Goal: Task Accomplishment & Management: Use online tool/utility

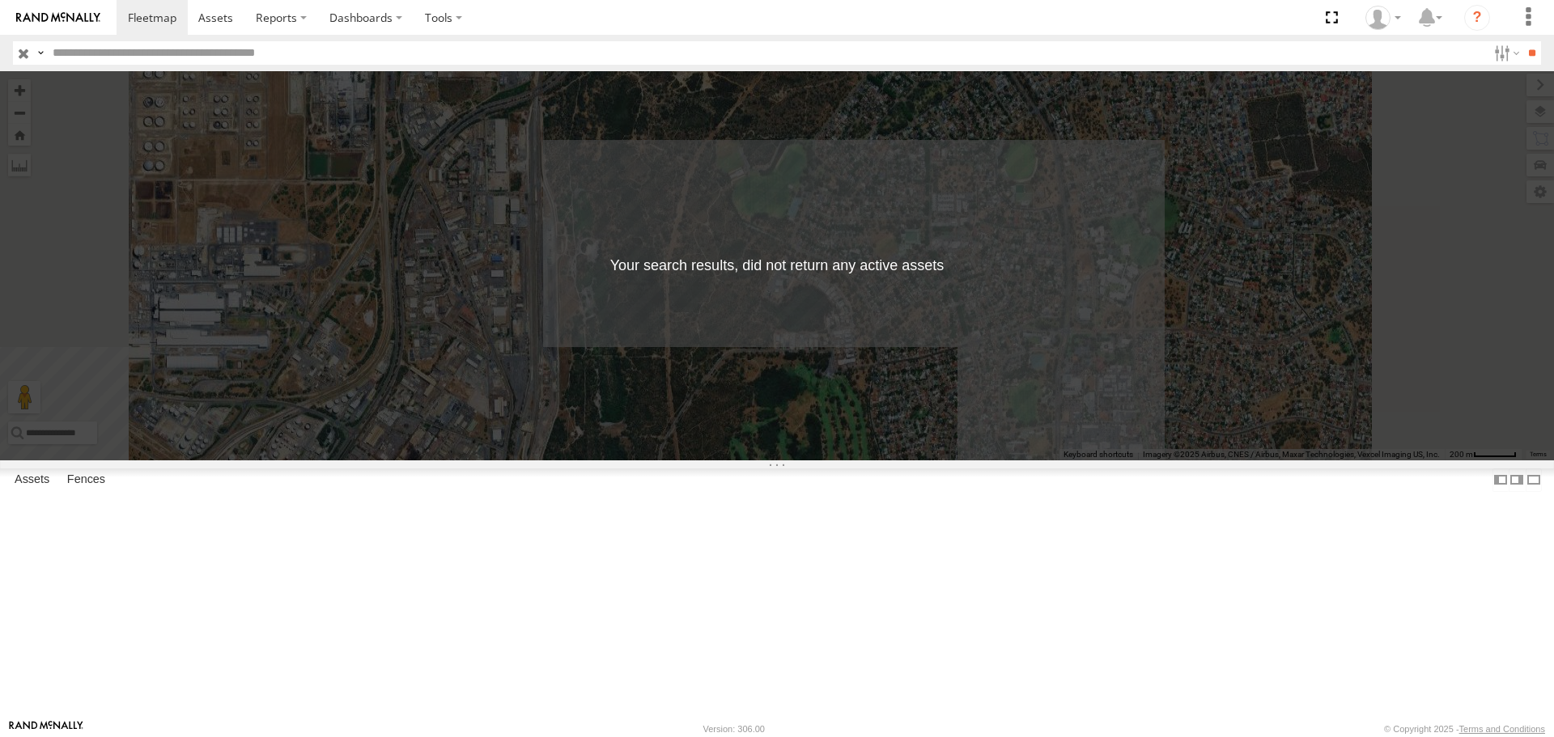
click at [23, 57] on input "button" at bounding box center [23, 52] width 21 height 23
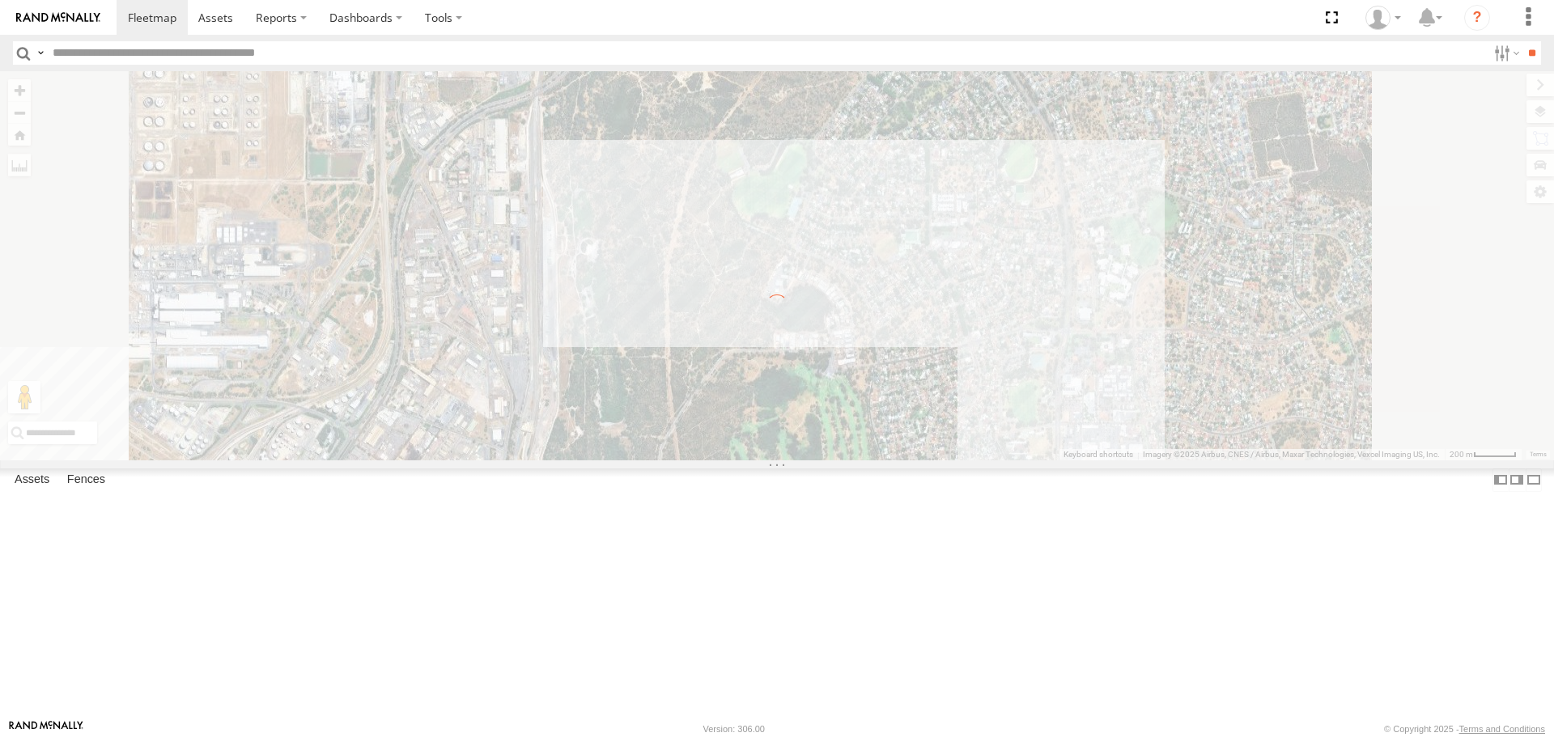
click at [23, 57] on input "button" at bounding box center [23, 52] width 21 height 23
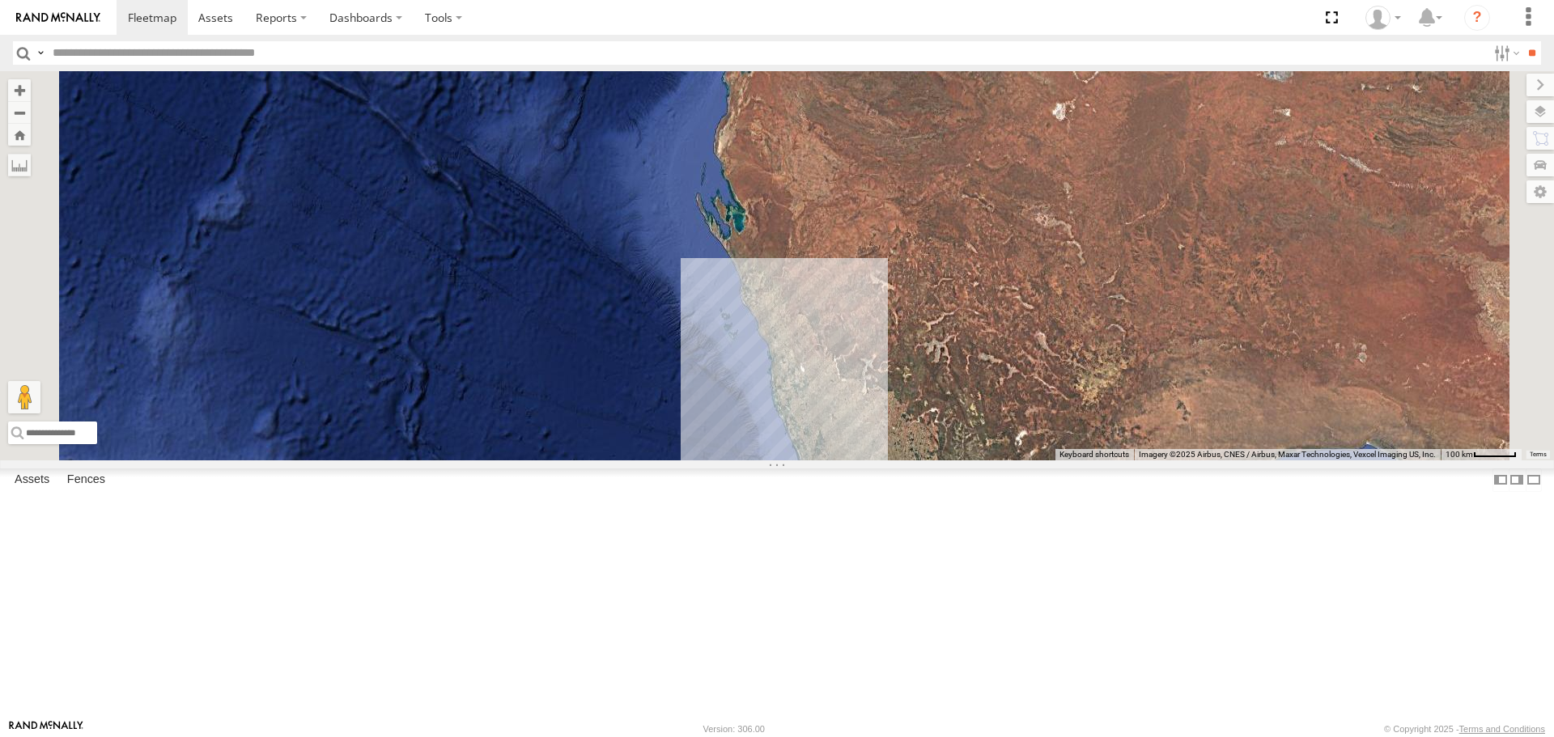
click at [22, 53] on input "button" at bounding box center [23, 52] width 21 height 23
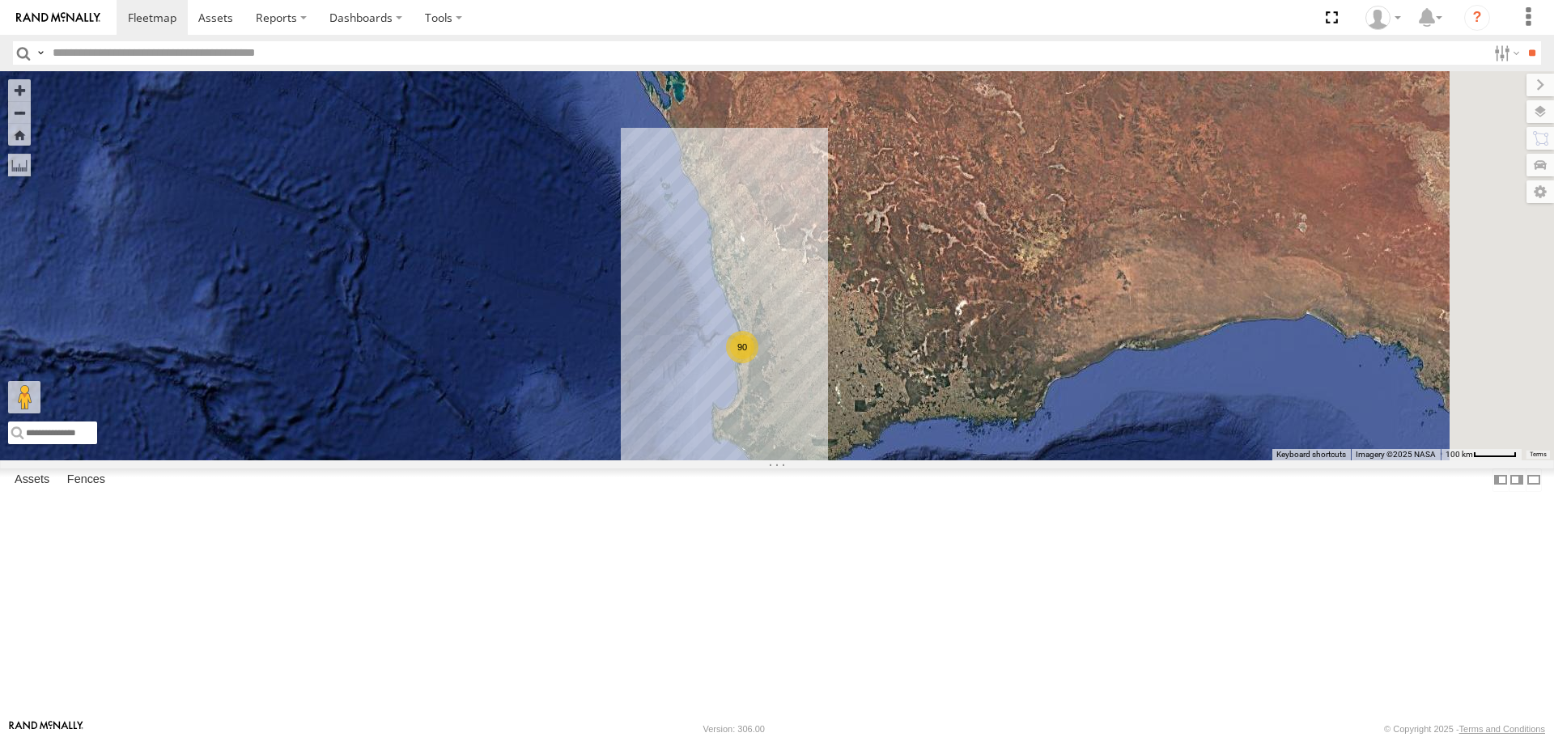
drag, startPoint x: 1141, startPoint y: 604, endPoint x: 1008, endPoint y: 364, distance: 274.3
click at [1029, 370] on div "KWN2160 Coor.Project 90" at bounding box center [777, 265] width 1554 height 389
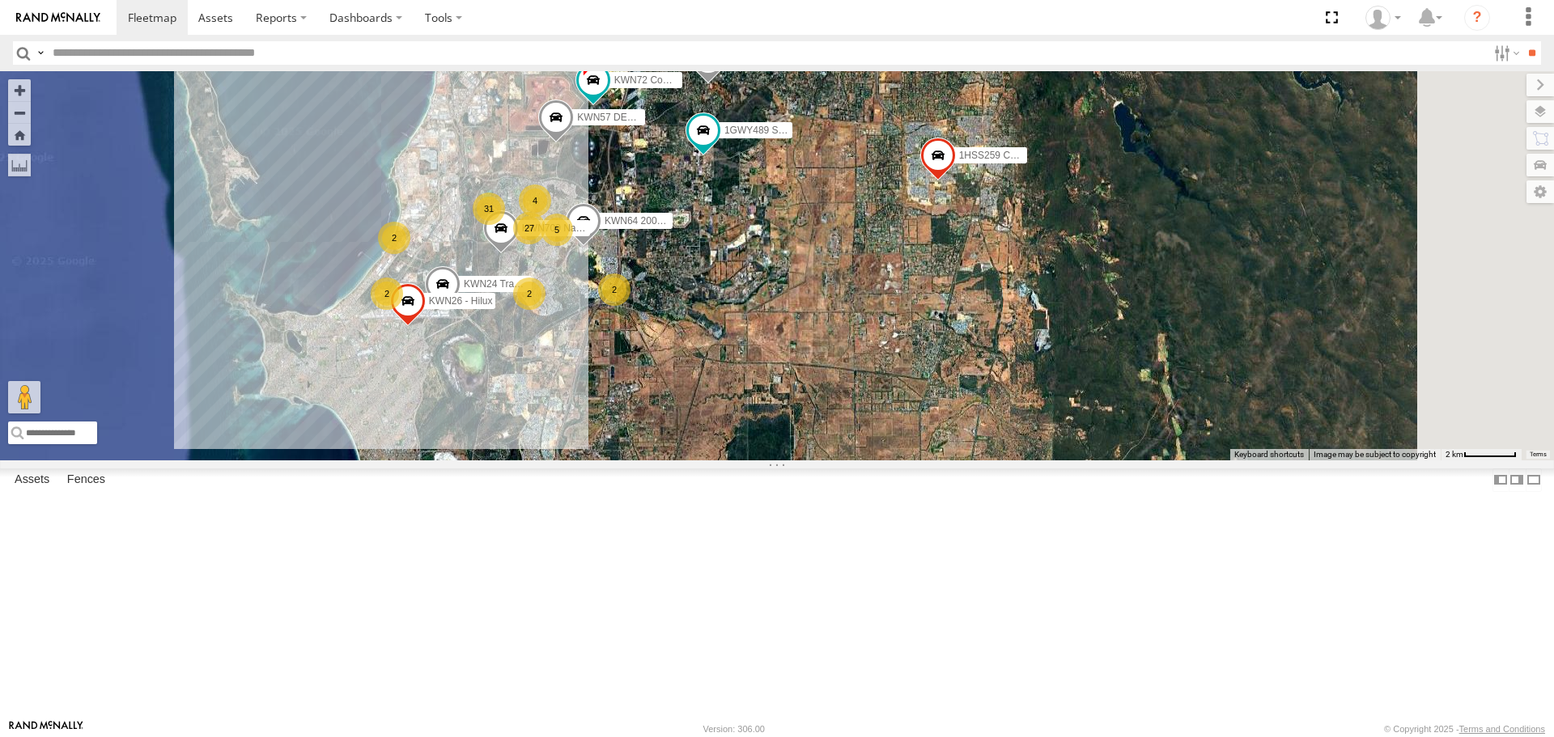
drag, startPoint x: 1065, startPoint y: 329, endPoint x: 918, endPoint y: 411, distance: 168.2
click at [918, 411] on div "KWN2160 Coor.Project 31 2 5 27 KWN48 Facil.Maint 2 2 1HSS259 Coor.Enviro Plan &…" at bounding box center [777, 265] width 1554 height 389
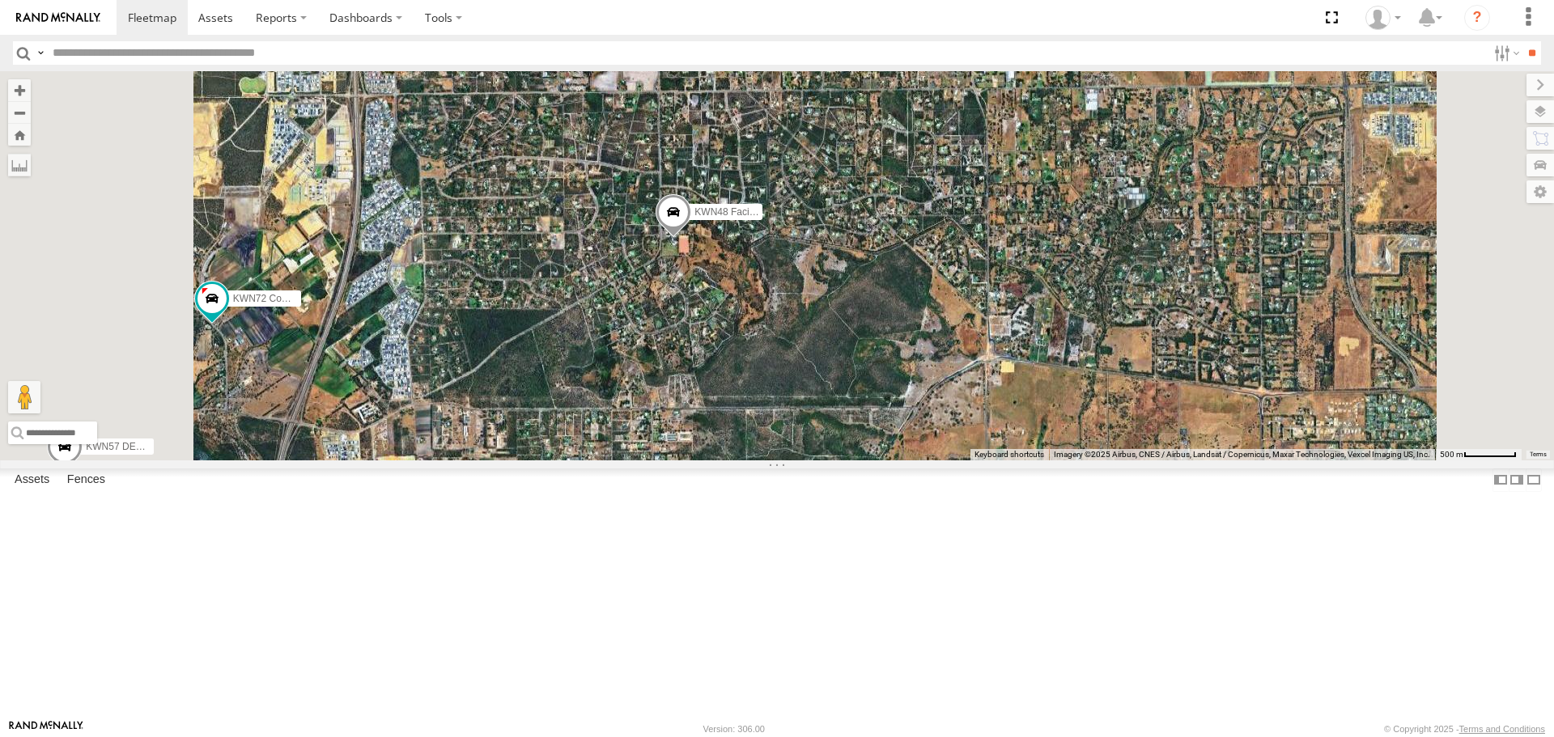
drag, startPoint x: 919, startPoint y: 231, endPoint x: 967, endPoint y: 546, distance: 318.5
click at [967, 460] on div "KWN2160 Coor.Project KWN48 Facil.Maint 1HSS259 Coor.Enviro Plan & Develop KWN26…" at bounding box center [777, 265] width 1554 height 389
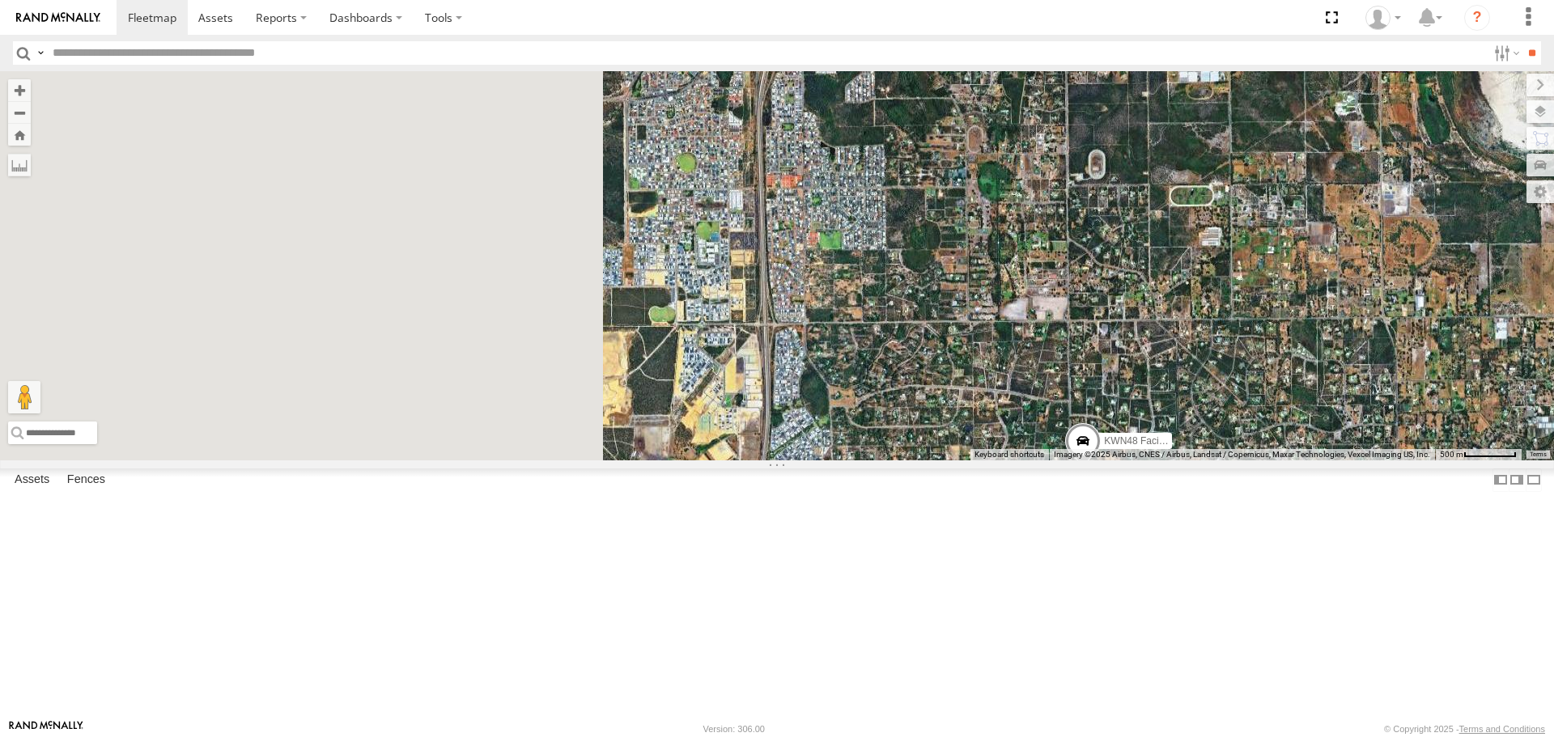
drag, startPoint x: 1052, startPoint y: 514, endPoint x: 1192, endPoint y: 623, distance: 177.0
click at [1192, 460] on div "KWN2160 Coor.Project KWN48 Facil.Maint 1HSS259 Coor.Enviro Plan & Develop KWN26…" at bounding box center [777, 265] width 1554 height 389
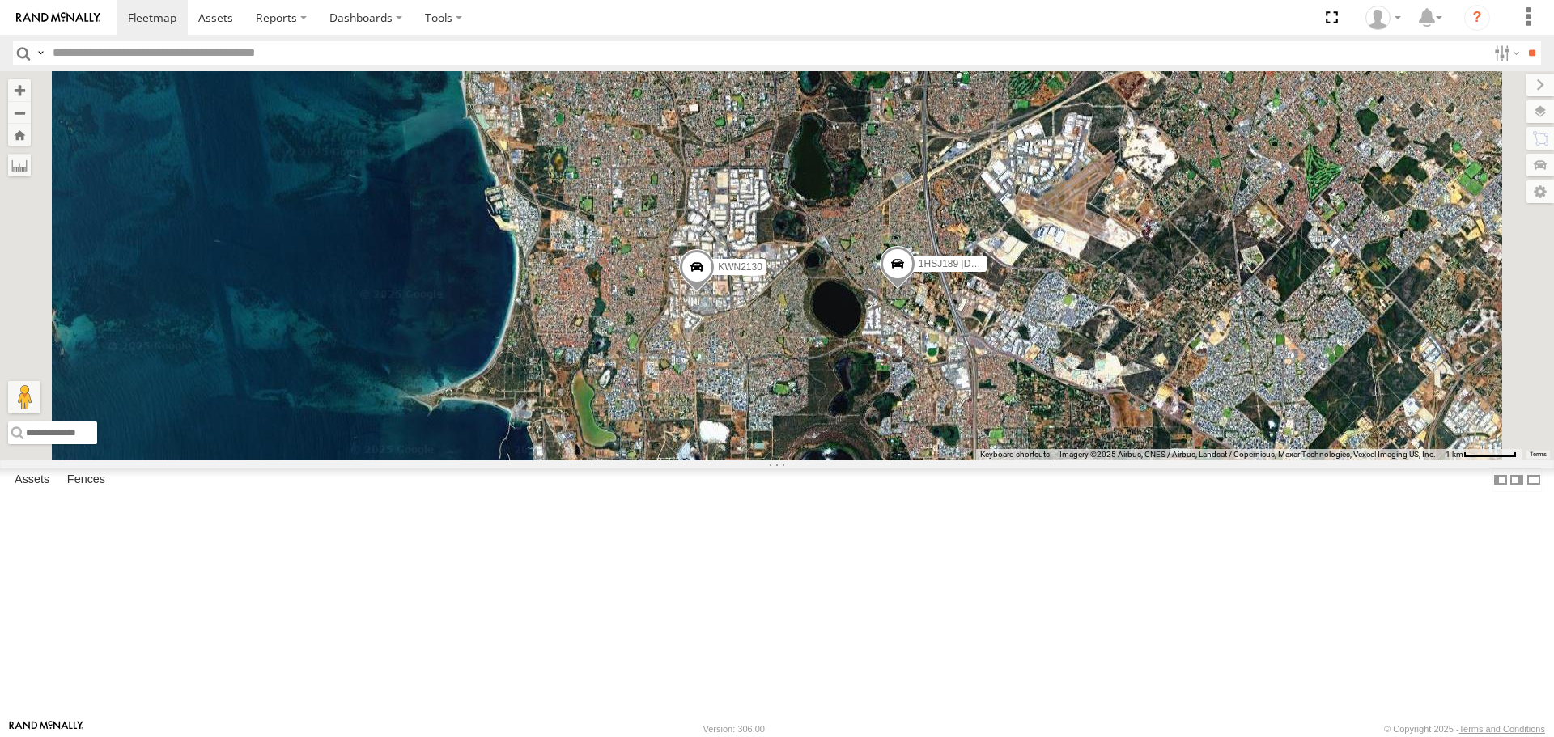
click at [916, 291] on span at bounding box center [898, 269] width 36 height 44
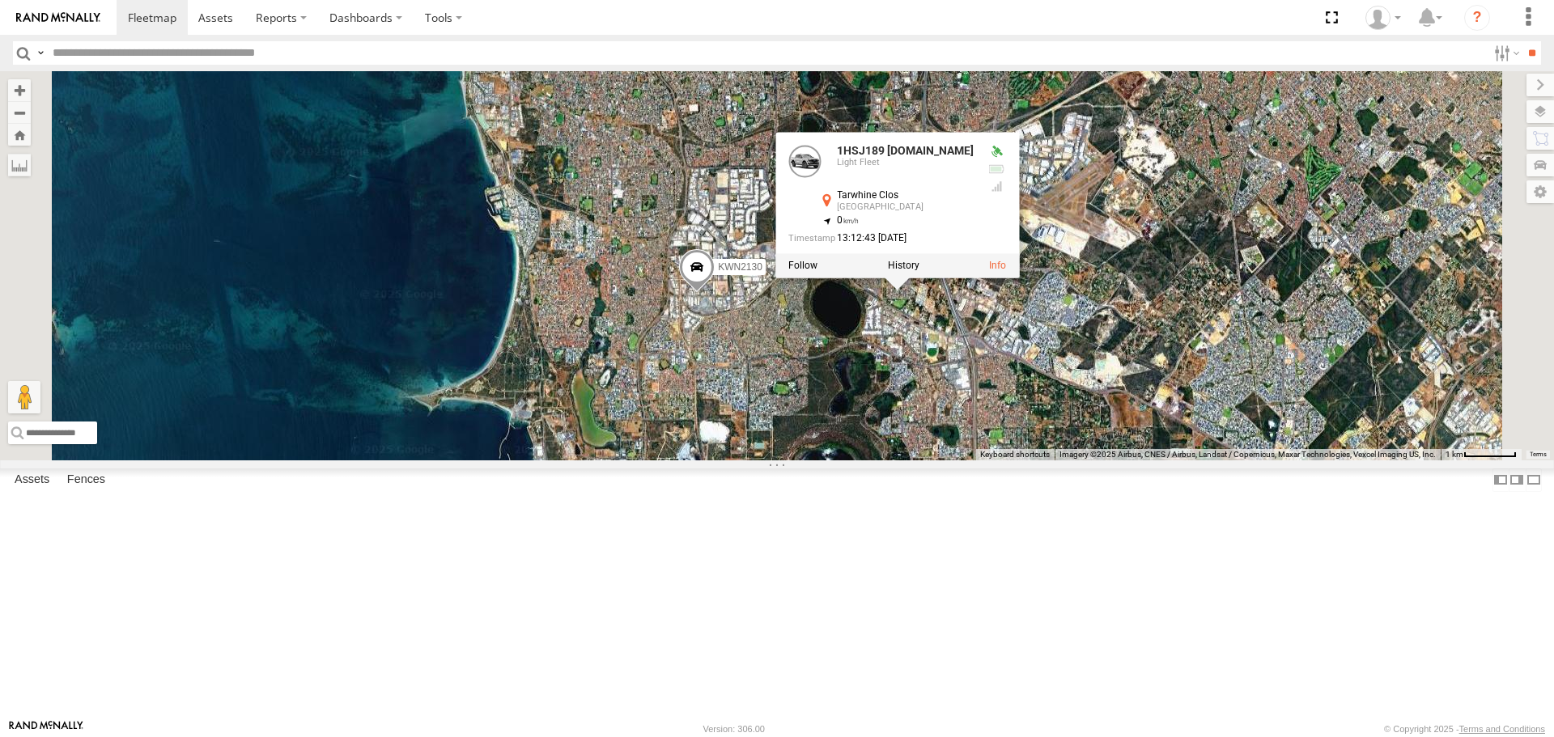
click at [715, 294] on span at bounding box center [697, 272] width 36 height 44
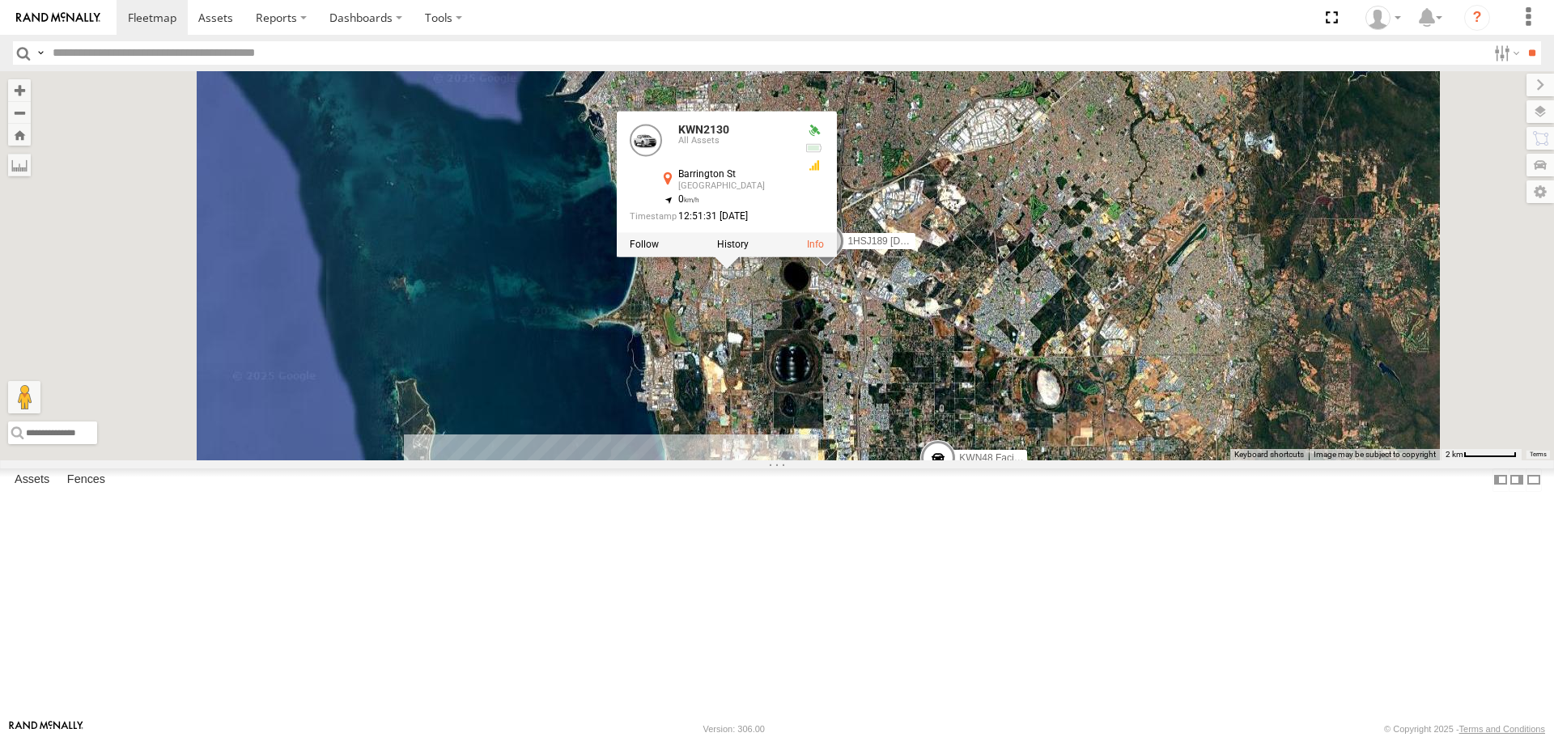
drag, startPoint x: 942, startPoint y: 577, endPoint x: 980, endPoint y: 232, distance: 347.9
click at [981, 240] on div "KWN2160 Coor.Project KWN48 Facil.Maint 1HSS259 Coor.Enviro Plan & Develop KWN26…" at bounding box center [777, 265] width 1554 height 389
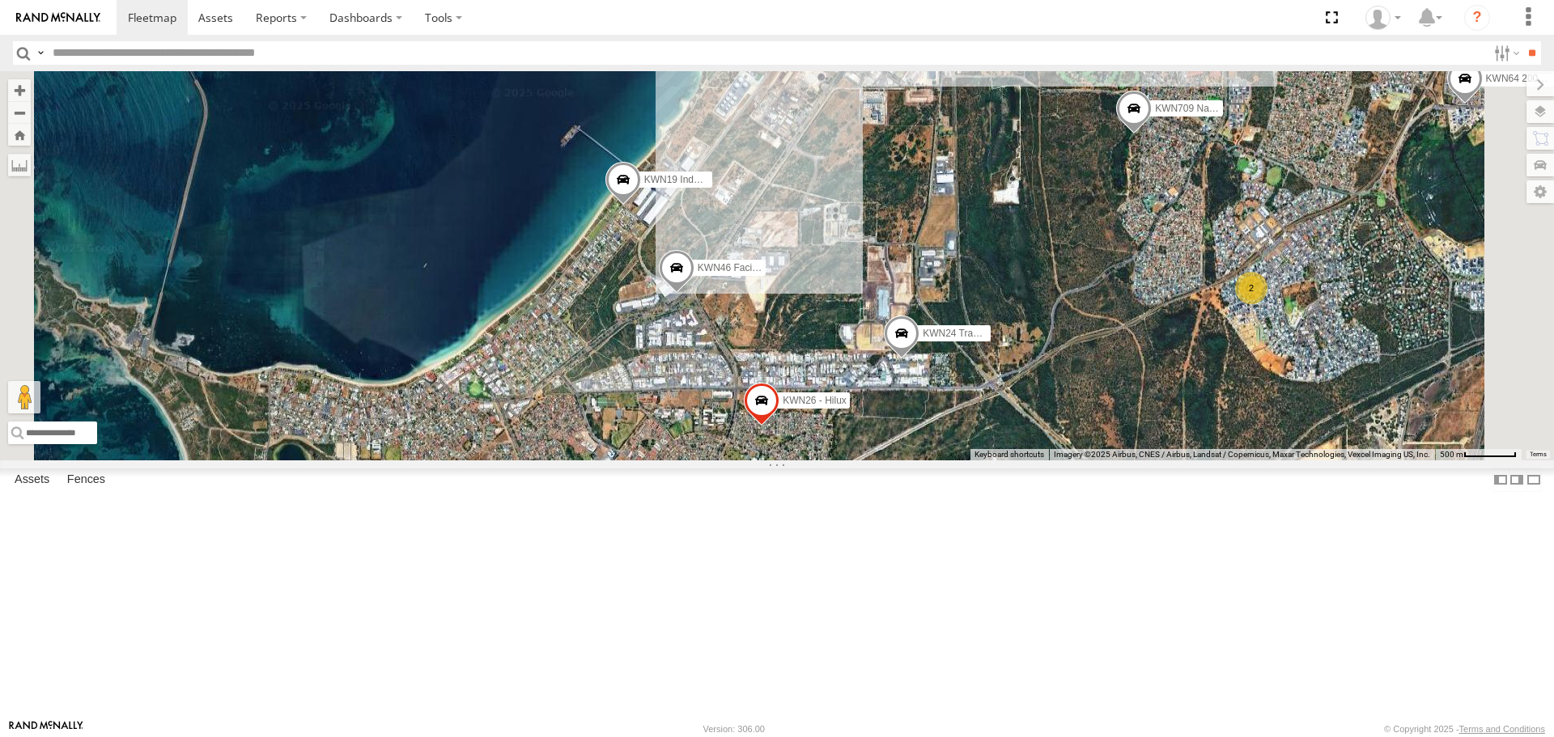
drag, startPoint x: 840, startPoint y: 211, endPoint x: 857, endPoint y: 464, distance: 253.2
click at [857, 460] on div "KWN2160 Coor.Project KWN48 Facil.Maint 1HSS259 Coor.Enviro Plan & Develop KWN26…" at bounding box center [777, 265] width 1554 height 389
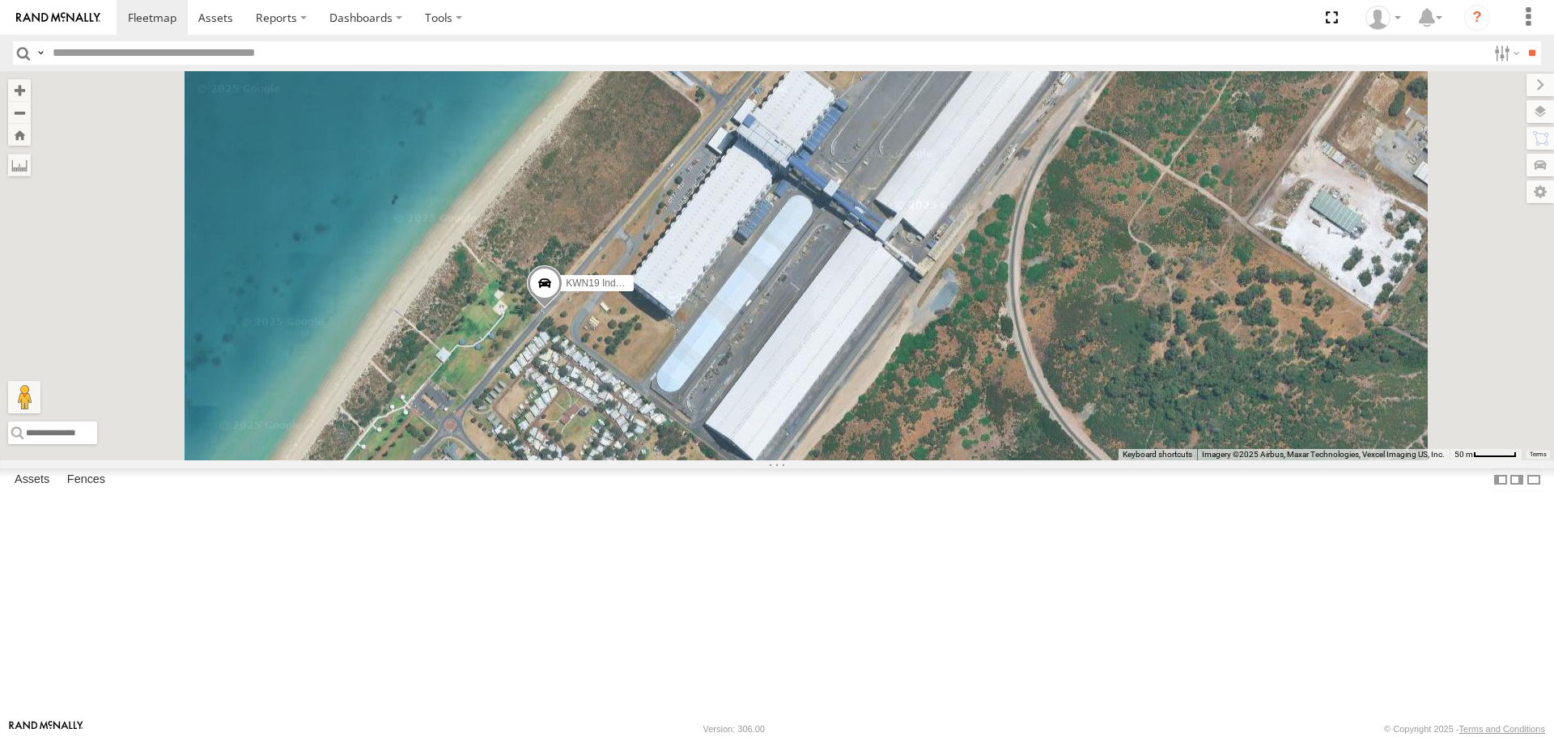
click at [563, 309] on span at bounding box center [545, 288] width 36 height 44
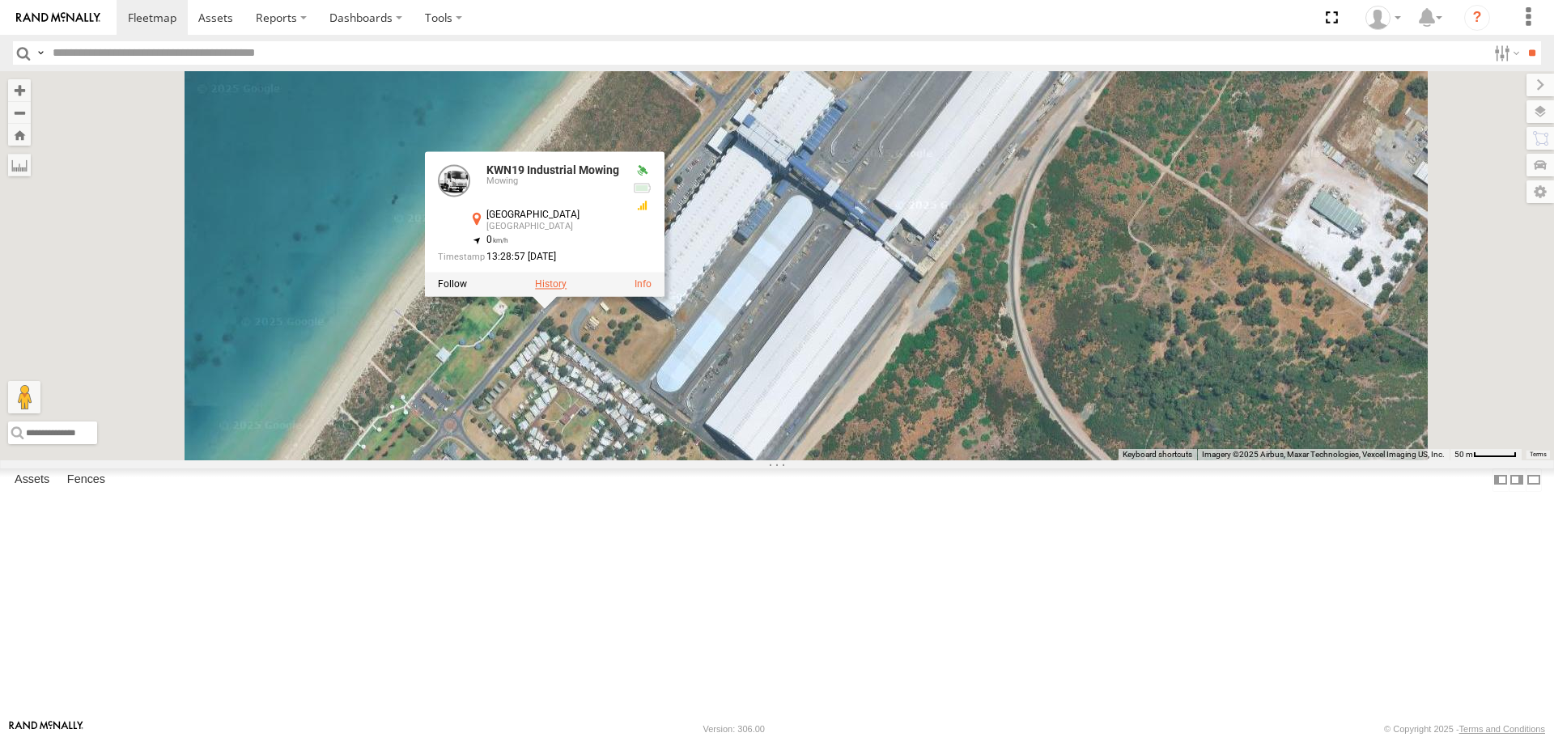
click at [567, 291] on label at bounding box center [551, 284] width 32 height 11
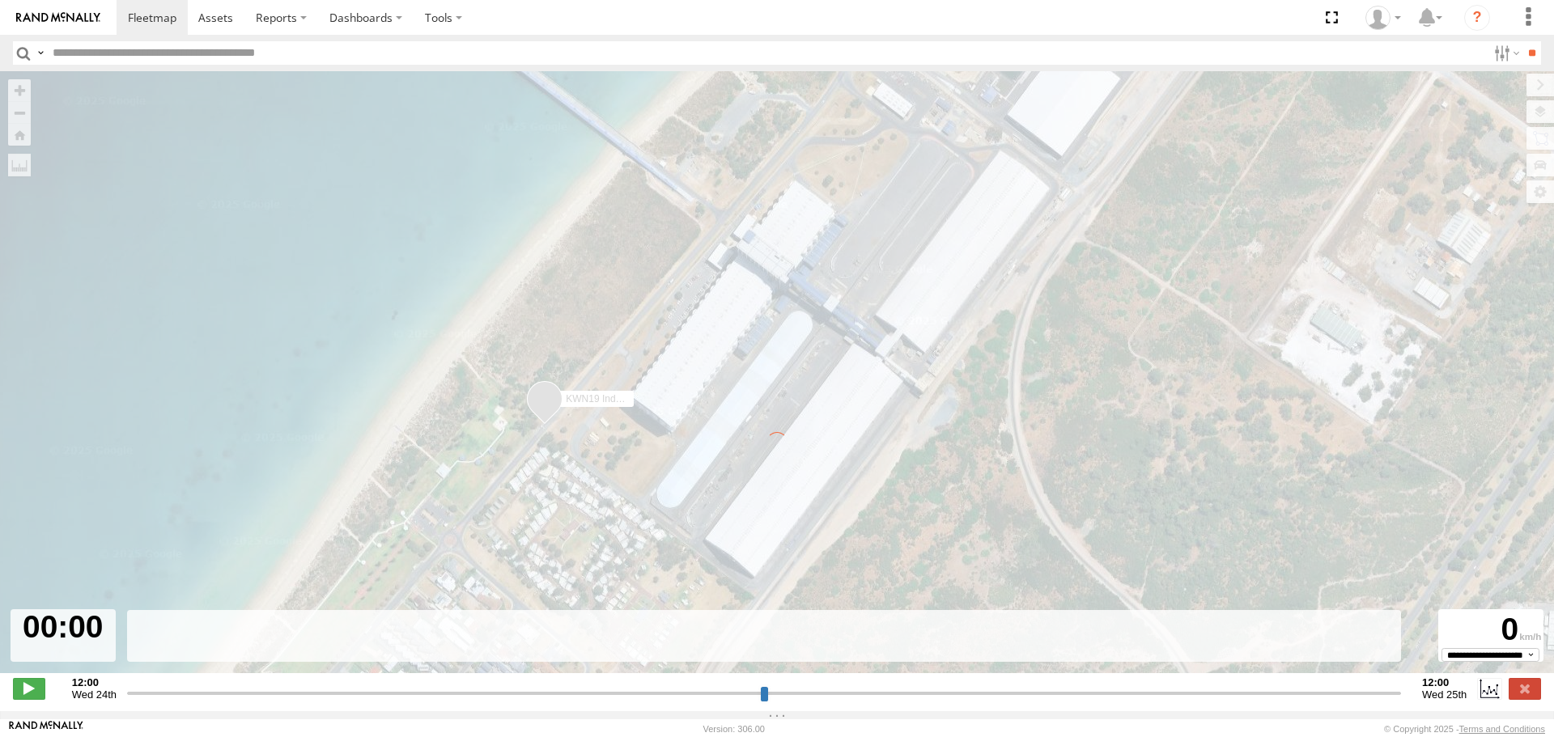
type input "**********"
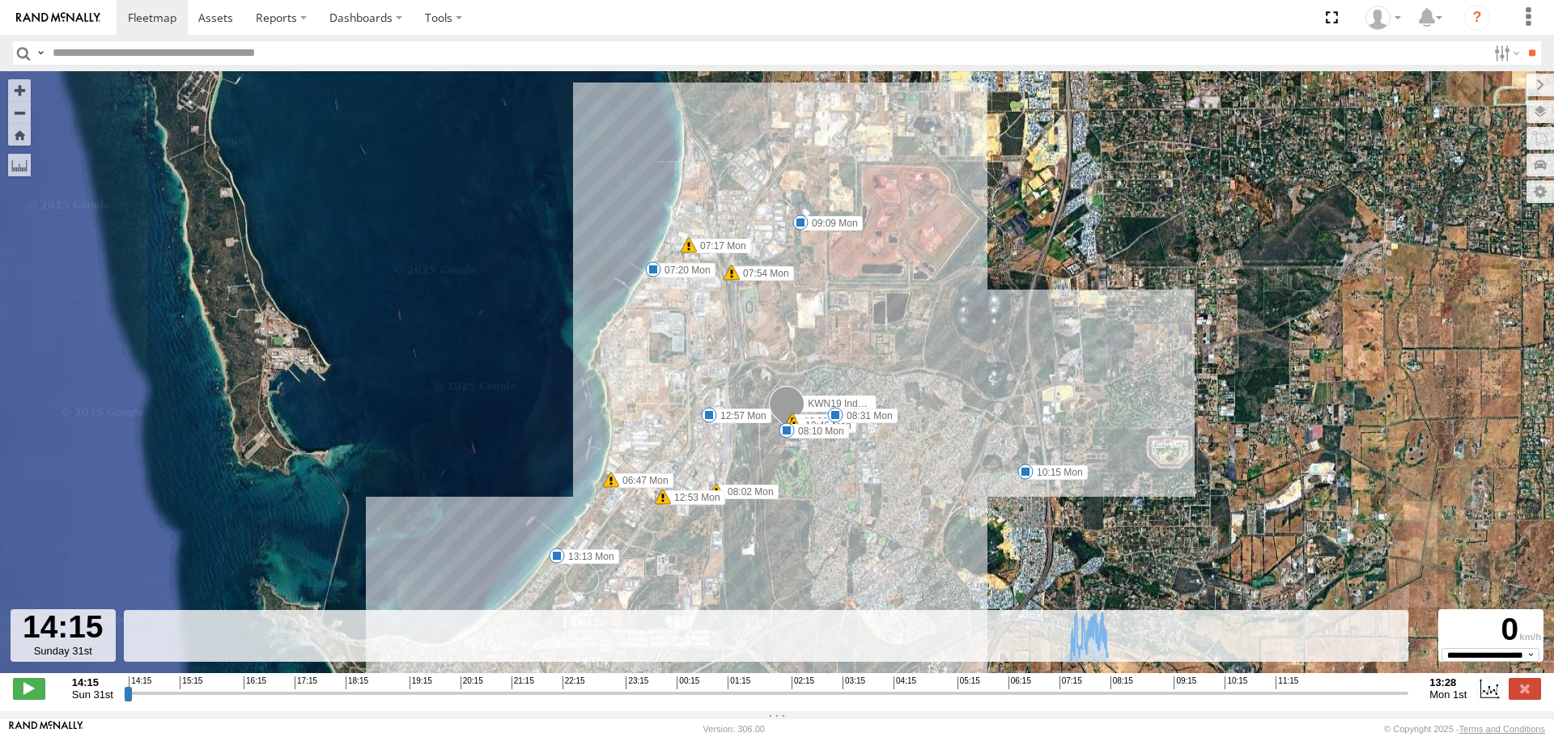
drag, startPoint x: 745, startPoint y: 614, endPoint x: 832, endPoint y: 407, distance: 224.9
click at [832, 407] on div "KWN19 Industrial Mowing 06:47 Mon 07:17 Mon 07:20 Mon 07:54 Mon 08:02 Mon 08:10…" at bounding box center [777, 380] width 1554 height 619
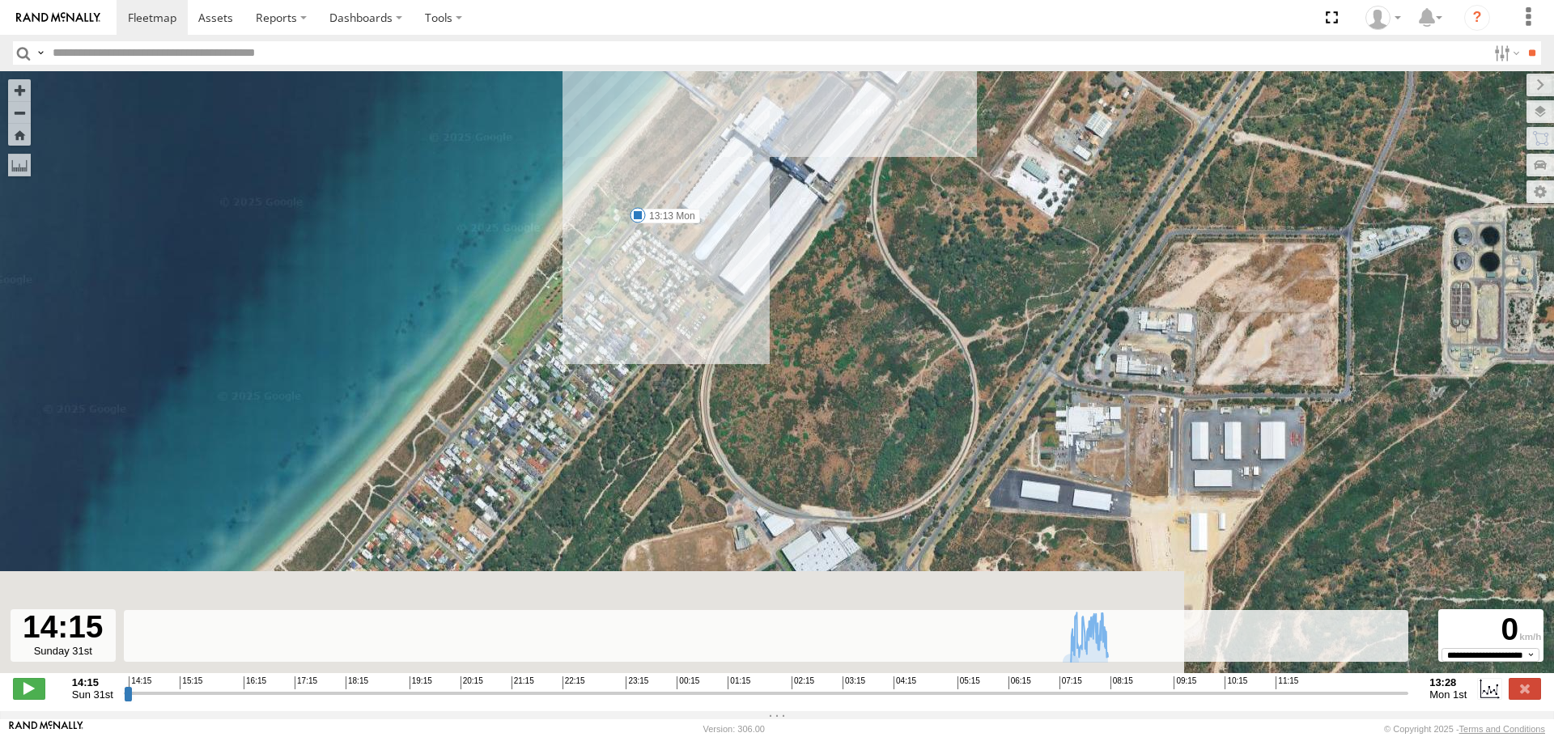
drag, startPoint x: 856, startPoint y: 286, endPoint x: 929, endPoint y: 83, distance: 215.9
click at [949, 63] on body at bounding box center [777, 368] width 1554 height 737
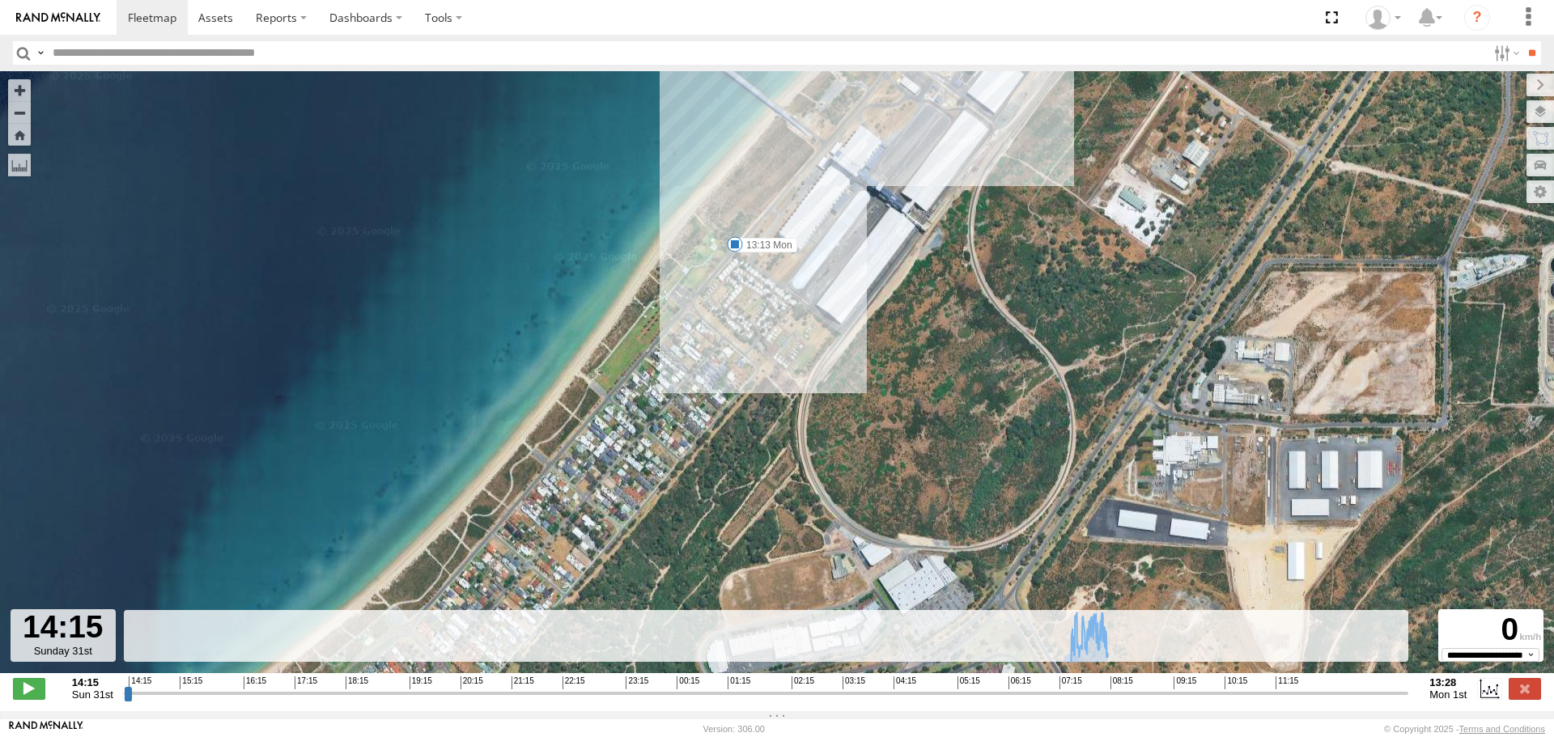
drag, startPoint x: 693, startPoint y: 217, endPoint x: 714, endPoint y: 415, distance: 199.5
click at [707, 455] on div "KWN19 Industrial Mowing 06:47 Mon 07:17 Mon 07:20 Mon 07:54 Mon 08:02 Mon 08:10…" at bounding box center [777, 380] width 1554 height 619
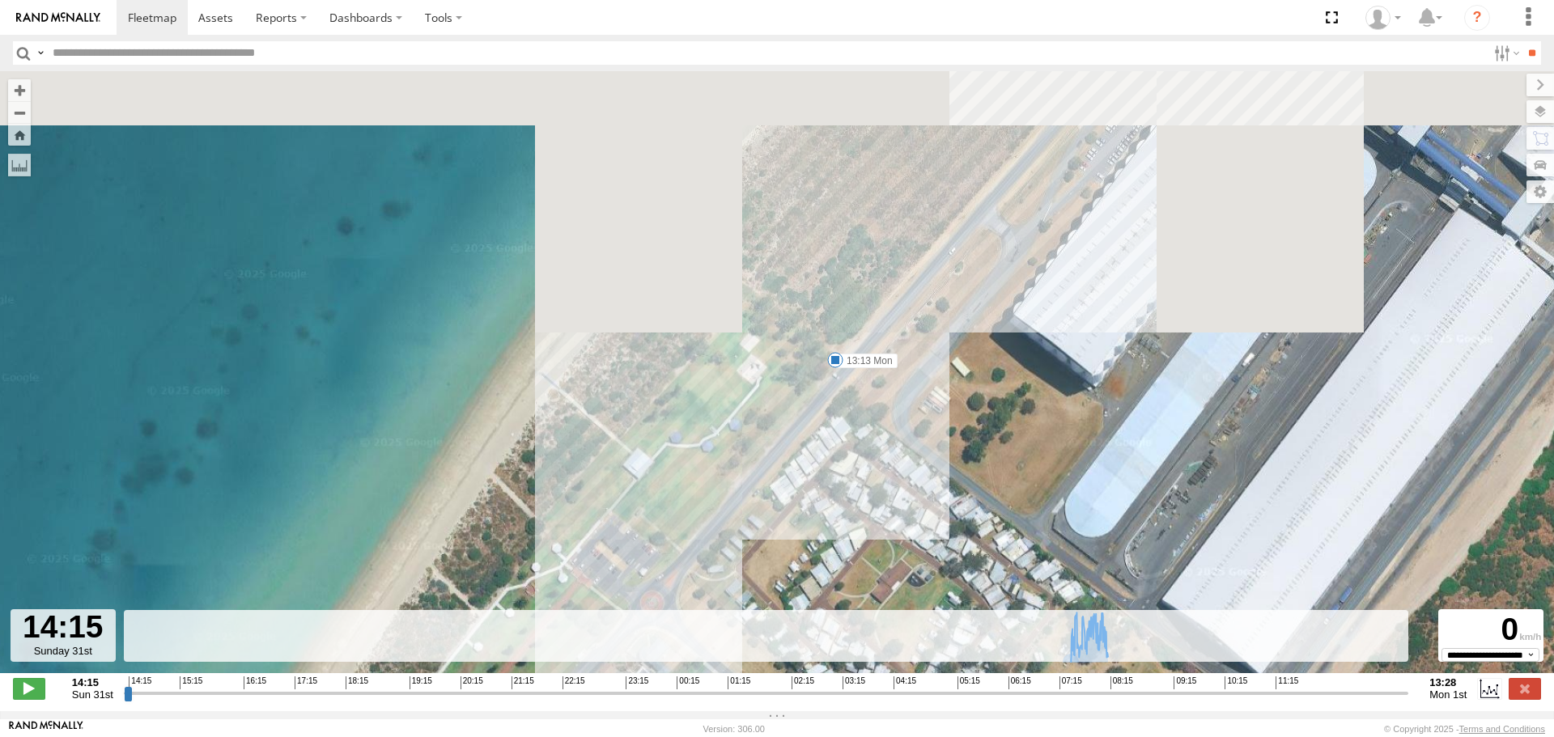
drag, startPoint x: 971, startPoint y: 182, endPoint x: 827, endPoint y: 504, distance: 352.2
click at [827, 504] on div "KWN19 Industrial Mowing 06:47 Mon 07:17 Mon 07:20 Mon 07:54 Mon 08:02 Mon 08:10…" at bounding box center [777, 380] width 1554 height 619
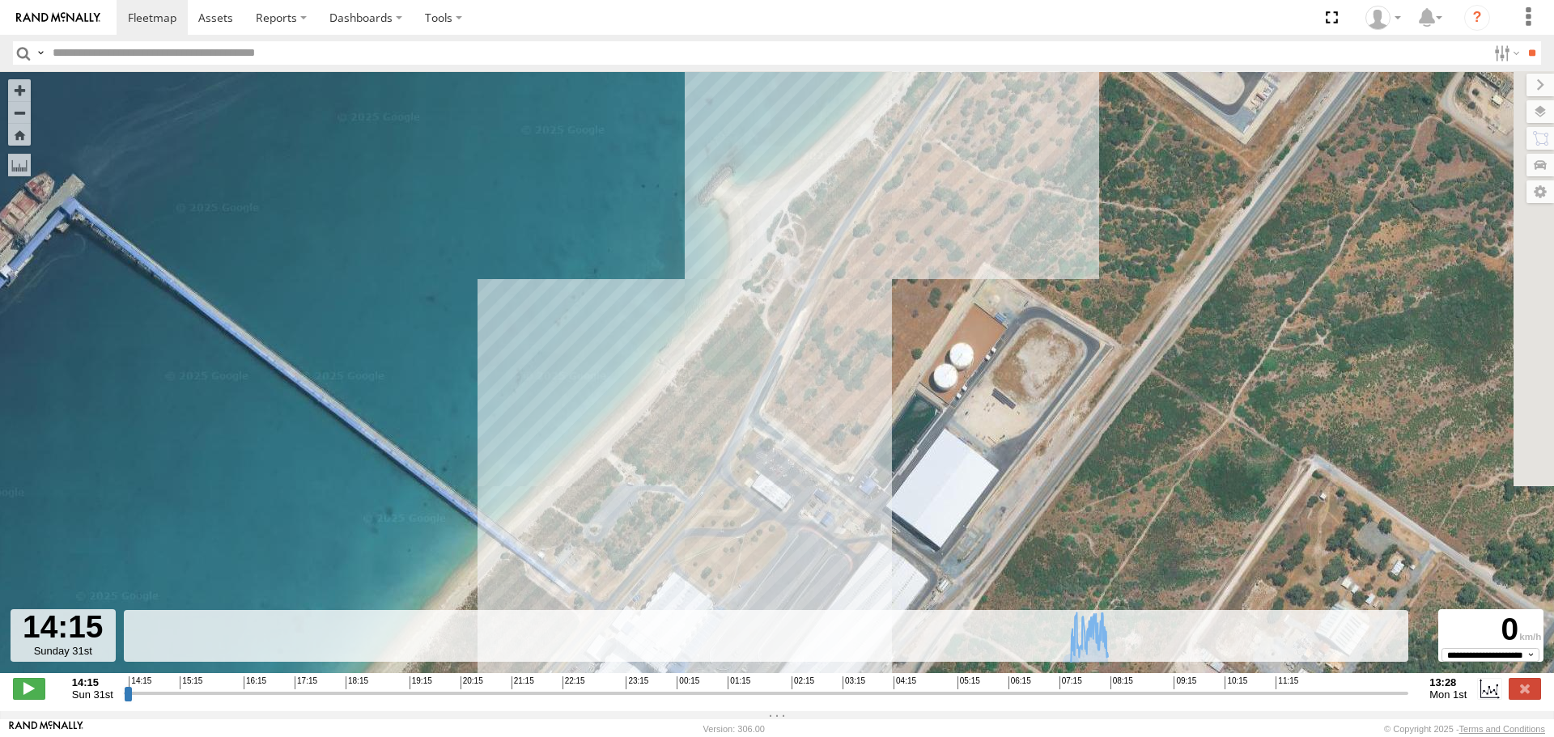
drag, startPoint x: 942, startPoint y: 310, endPoint x: 518, endPoint y: 699, distance: 574.7
click at [518, 706] on div "To navigate the map with touch gestures double-tap and hold your finger on the …" at bounding box center [777, 391] width 1554 height 640
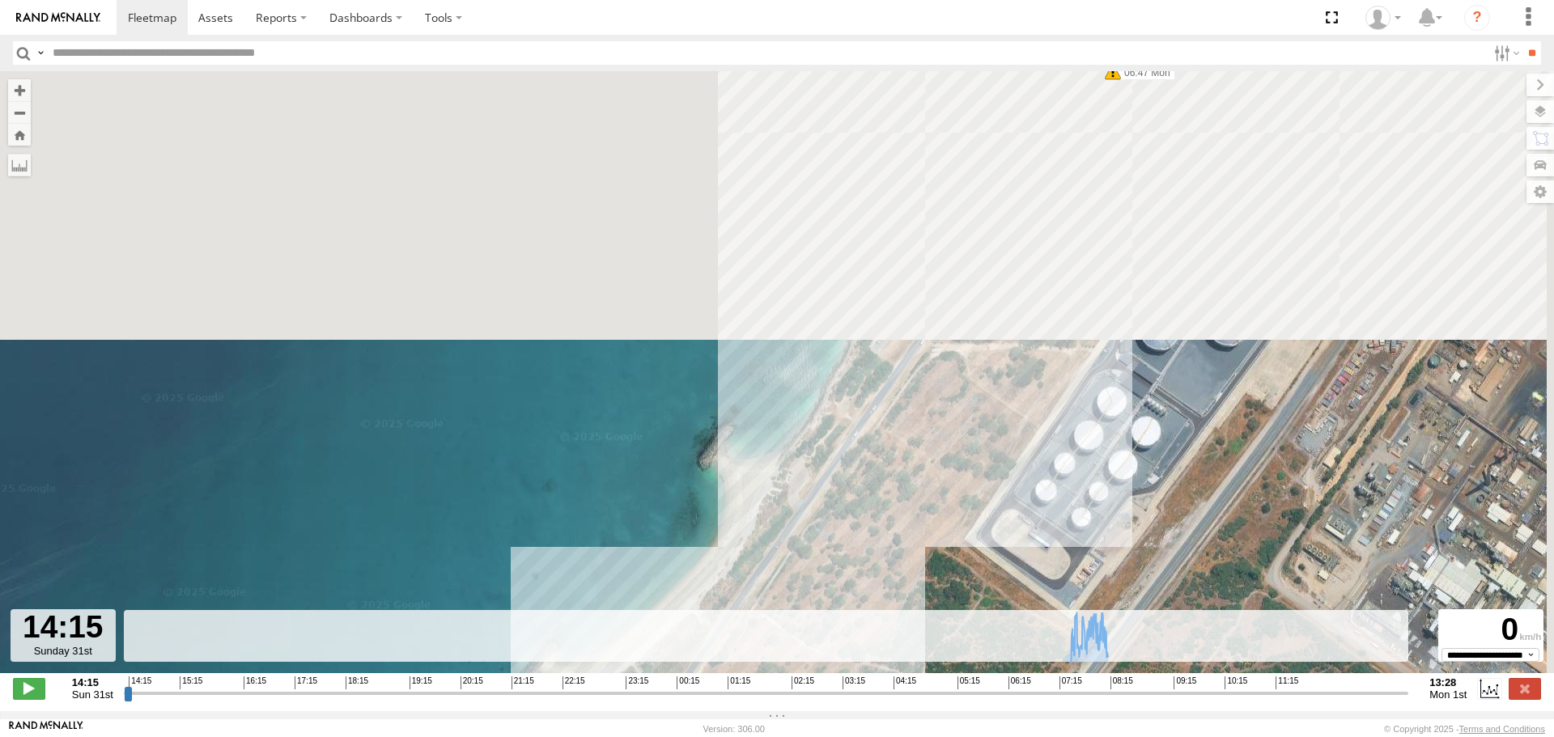
drag, startPoint x: 878, startPoint y: 121, endPoint x: 664, endPoint y: 674, distance: 593.5
click at [664, 674] on div "KWN19 Industrial Mowing 06:47 Mon 07:17 Mon 07:20 Mon 07:54 Mon 08:02 Mon 08:10…" at bounding box center [777, 380] width 1554 height 619
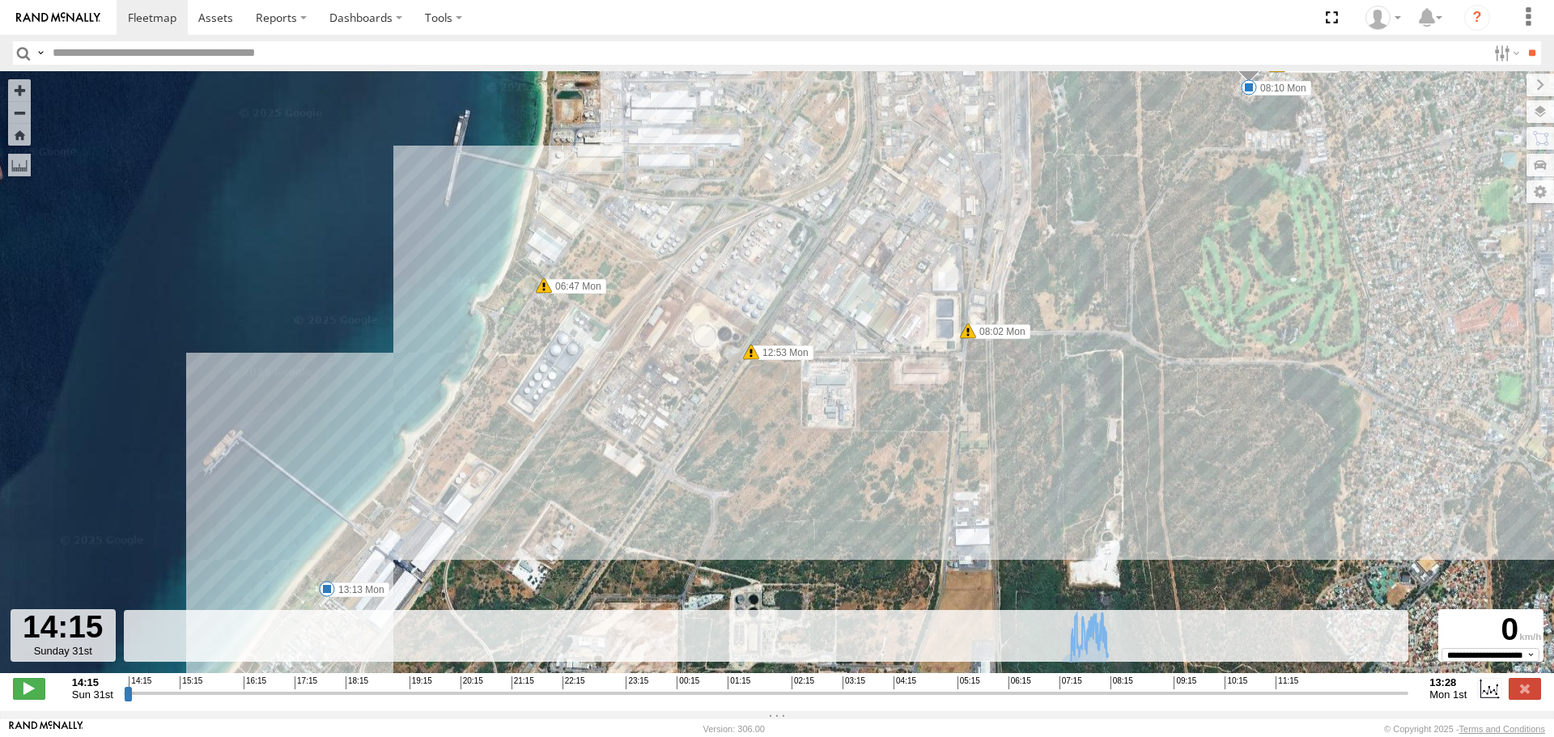
drag, startPoint x: 1115, startPoint y: 555, endPoint x: 684, endPoint y: 424, distance: 450.2
click at [633, 434] on div "KWN19 Industrial Mowing 06:47 Mon 07:17 Mon 07:20 Mon 07:54 Mon 08:02 Mon 08:10…" at bounding box center [777, 380] width 1554 height 619
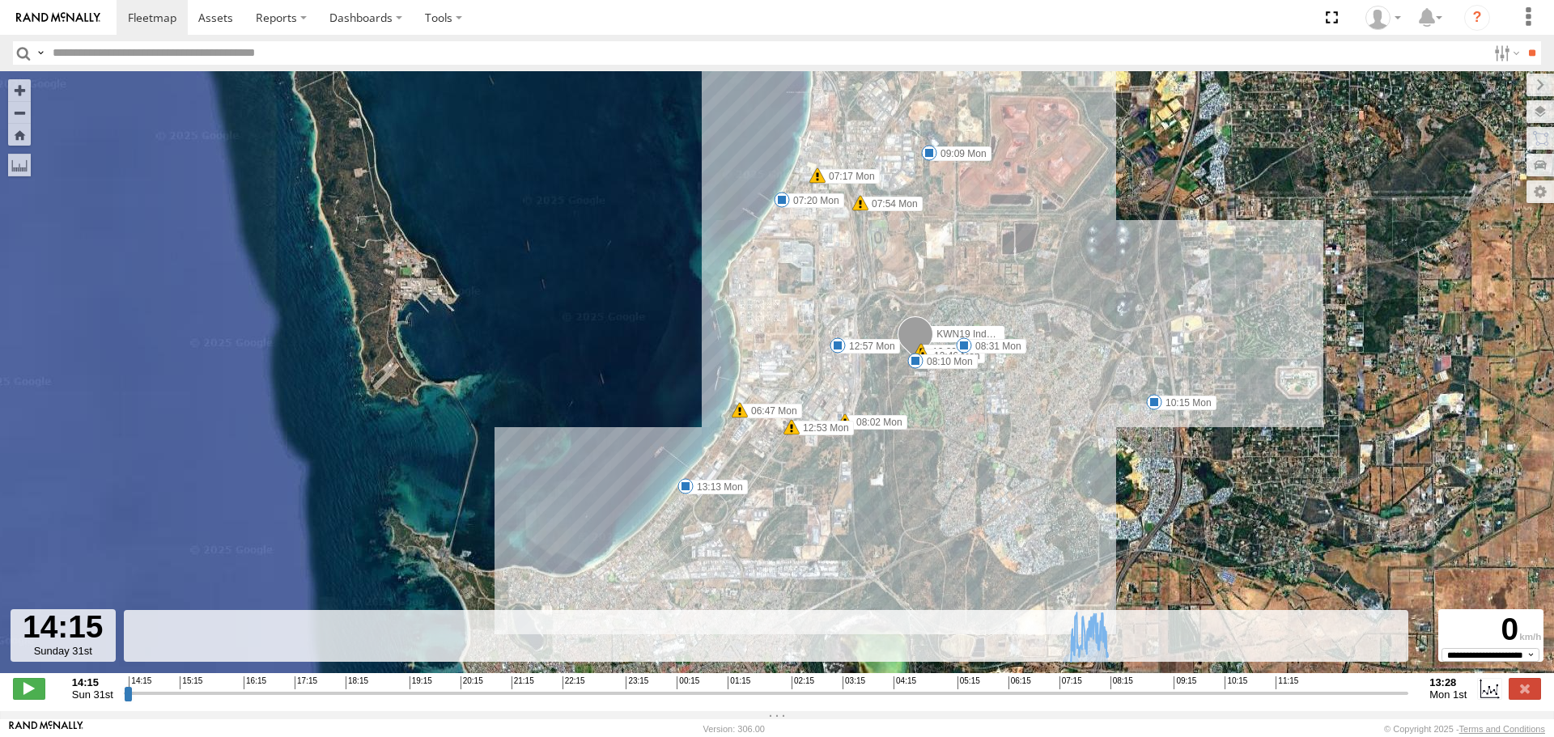
click at [22, 54] on input "button" at bounding box center [23, 52] width 21 height 23
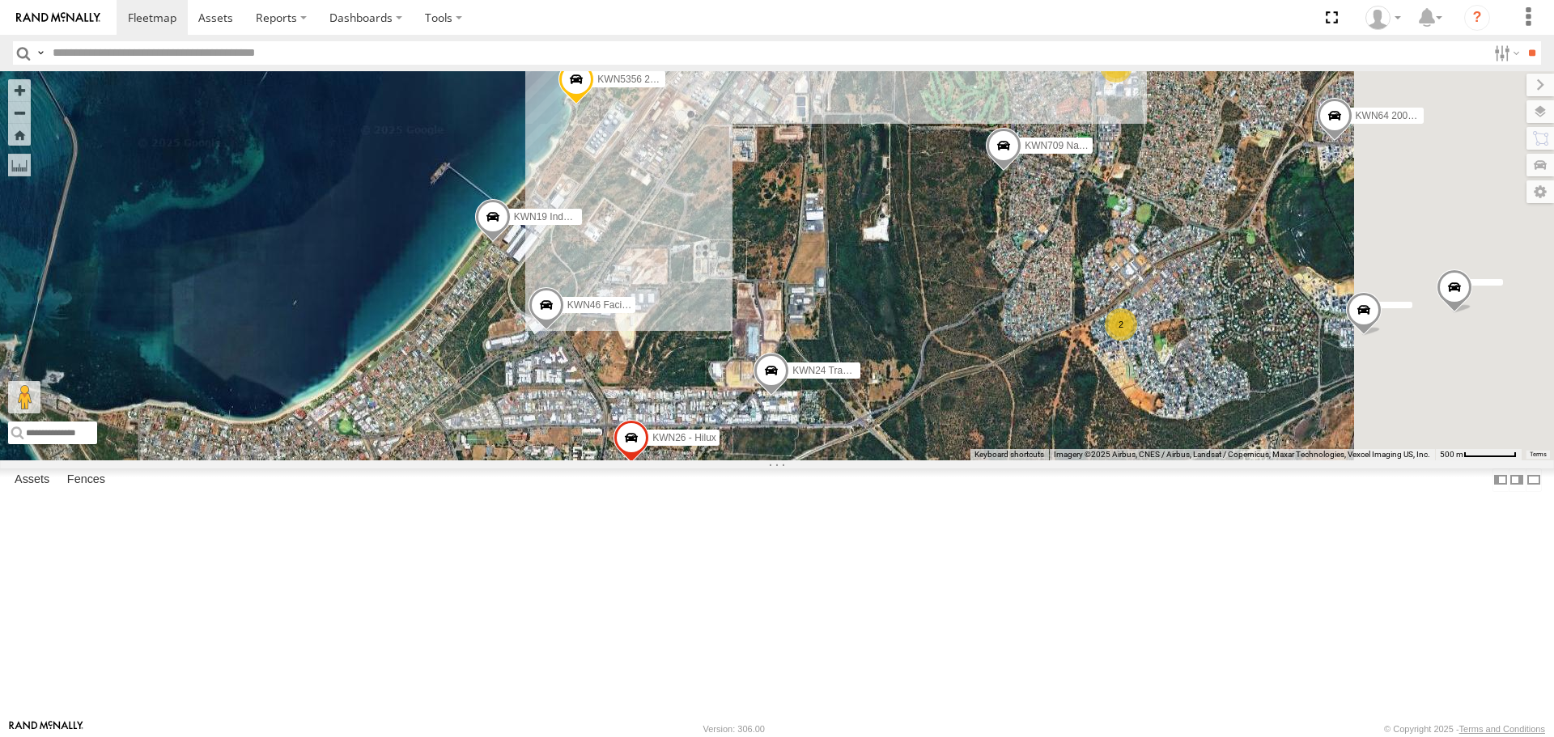
drag, startPoint x: 1019, startPoint y: 486, endPoint x: 851, endPoint y: 338, distance: 224.3
click at [851, 338] on div "KWN5356 2001086 Camera Trailer Rangers KWN26 - Hilux KWN64 2001034 Hino 300 KWN…" at bounding box center [777, 265] width 1554 height 389
click at [702, 37] on span at bounding box center [687, 22] width 29 height 29
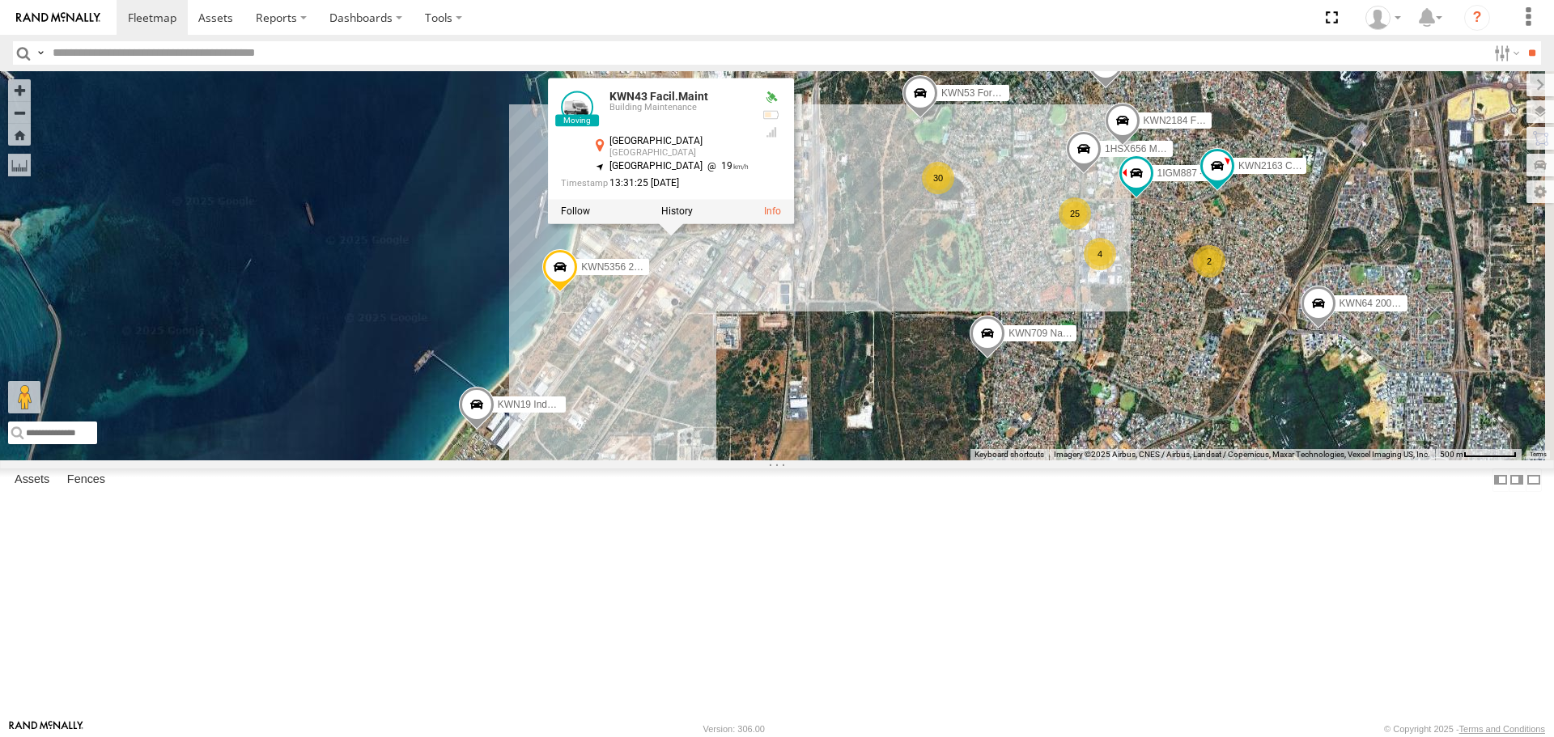
drag, startPoint x: 990, startPoint y: 380, endPoint x: 979, endPoint y: 470, distance: 90.6
click at [979, 460] on div "KWN5356 2001086 Camera Trailer Rangers KWN26 - Hilux KWN64 2001034 Hino 300 KWN…" at bounding box center [777, 265] width 1554 height 389
click at [953, 384] on div "KWN5356 2001086 Camera Trailer Rangers KWN26 - Hilux KWN64 2001034 Hino 300 KWN…" at bounding box center [777, 265] width 1554 height 389
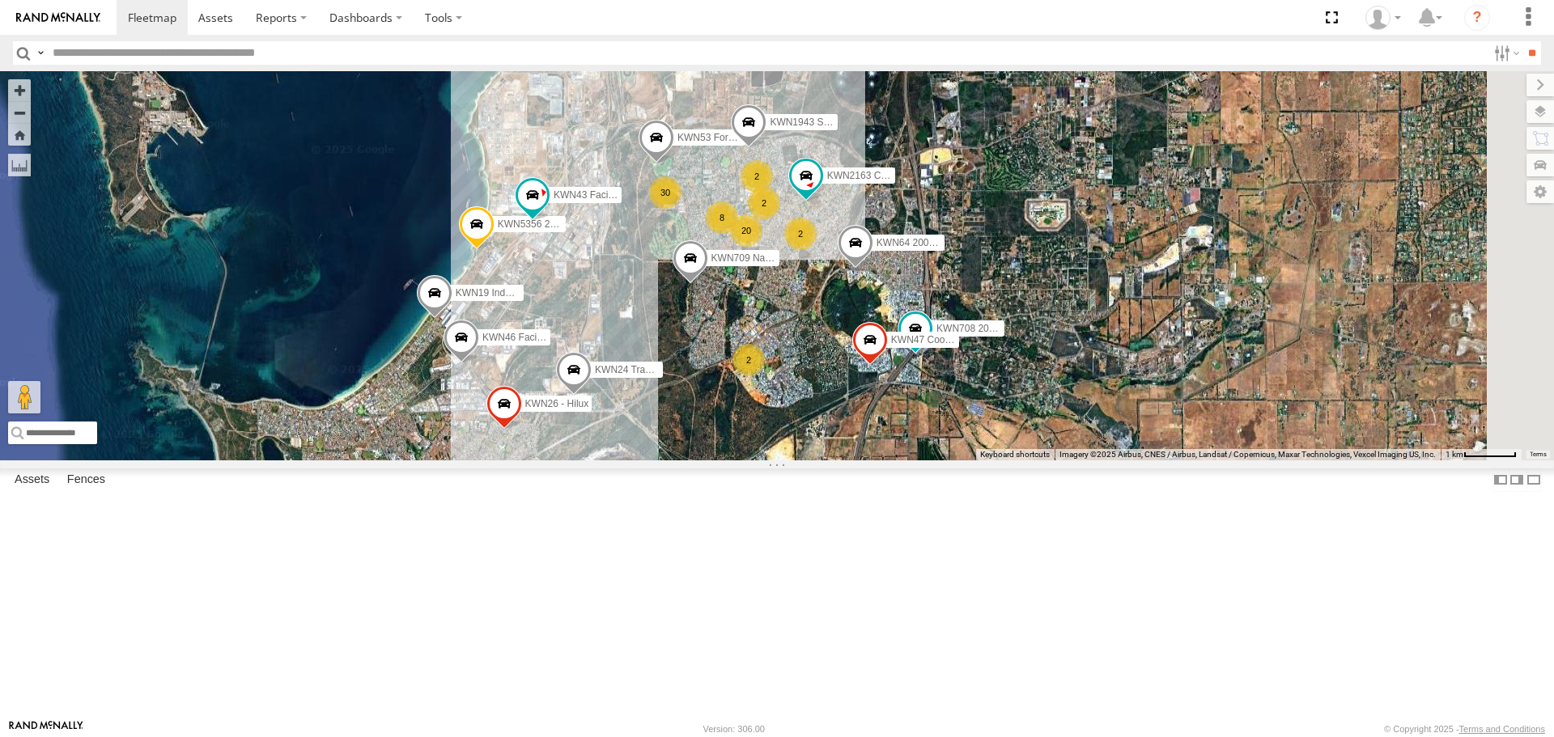
drag, startPoint x: 1225, startPoint y: 579, endPoint x: 880, endPoint y: 314, distance: 434.8
click at [879, 320] on div "KWN5356 2001086 Camera Trailer Rangers KWN48 Facil.Maint KWN708 2001102 Ford Ra…" at bounding box center [777, 265] width 1554 height 389
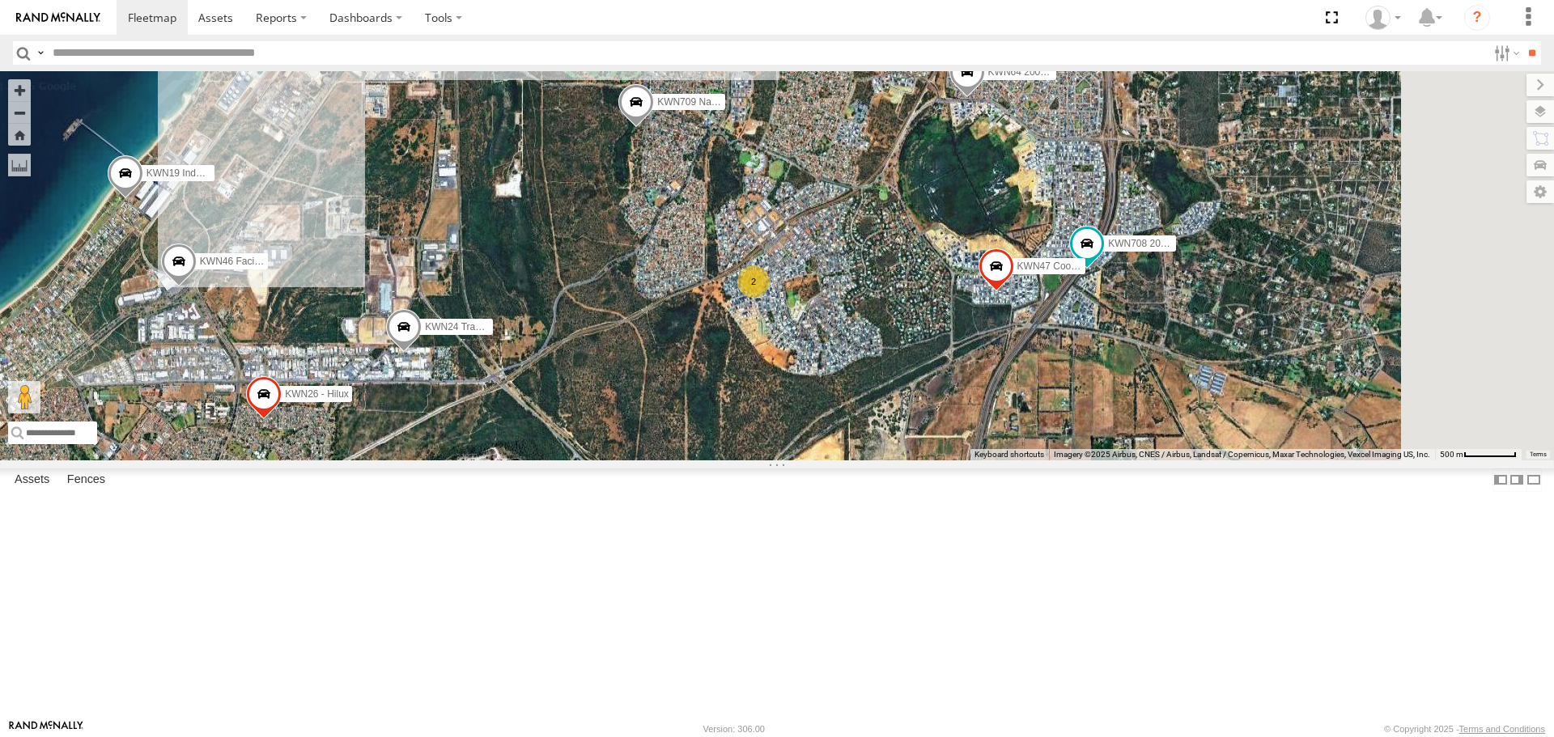
drag, startPoint x: 1075, startPoint y: 544, endPoint x: 985, endPoint y: 573, distance: 94.5
click at [985, 460] on div "KWN5356 2001086 Camera Trailer Rangers KWN48 Facil.Maint KWN708 2001102 Ford Ra…" at bounding box center [777, 265] width 1554 height 389
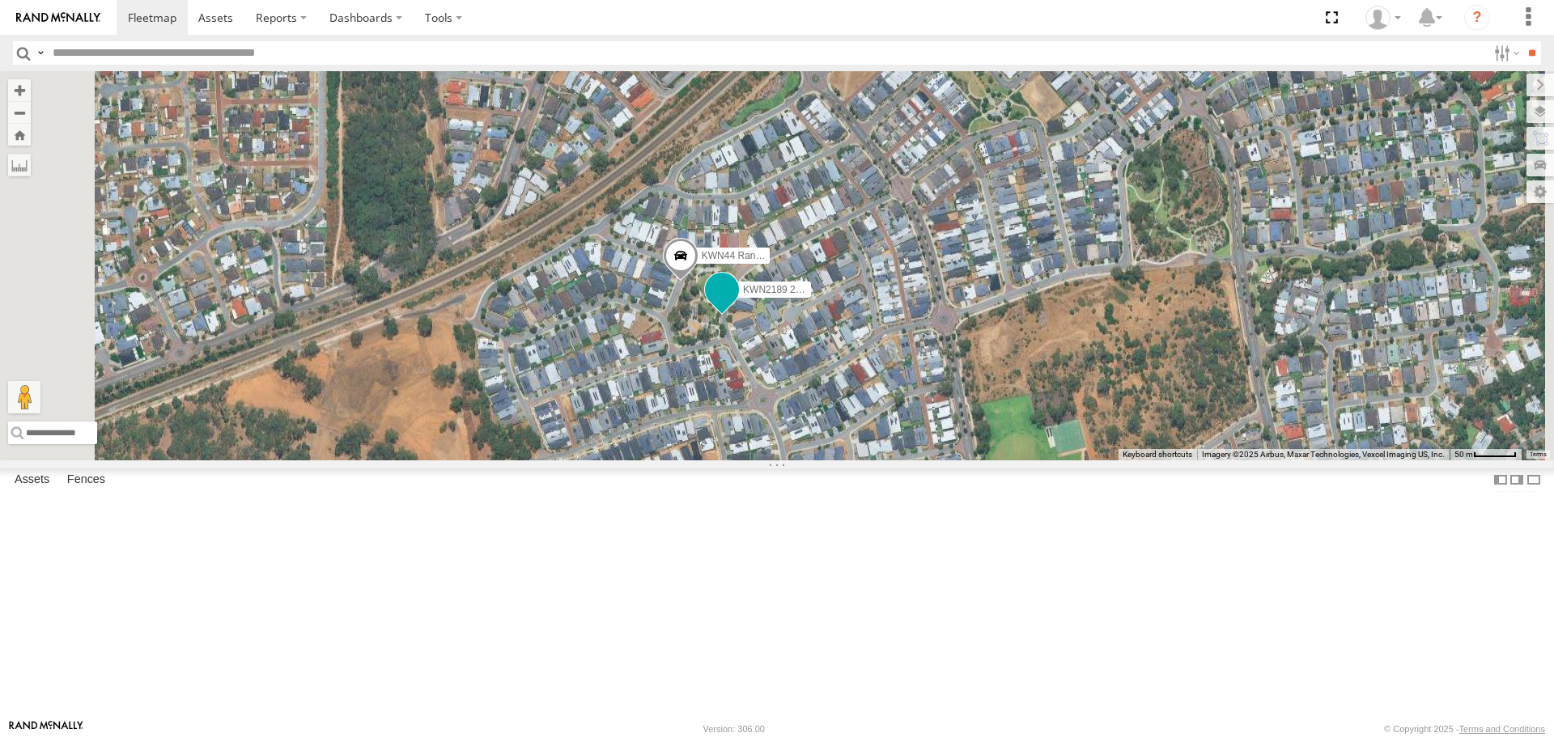
click at [737, 304] on span at bounding box center [722, 289] width 29 height 29
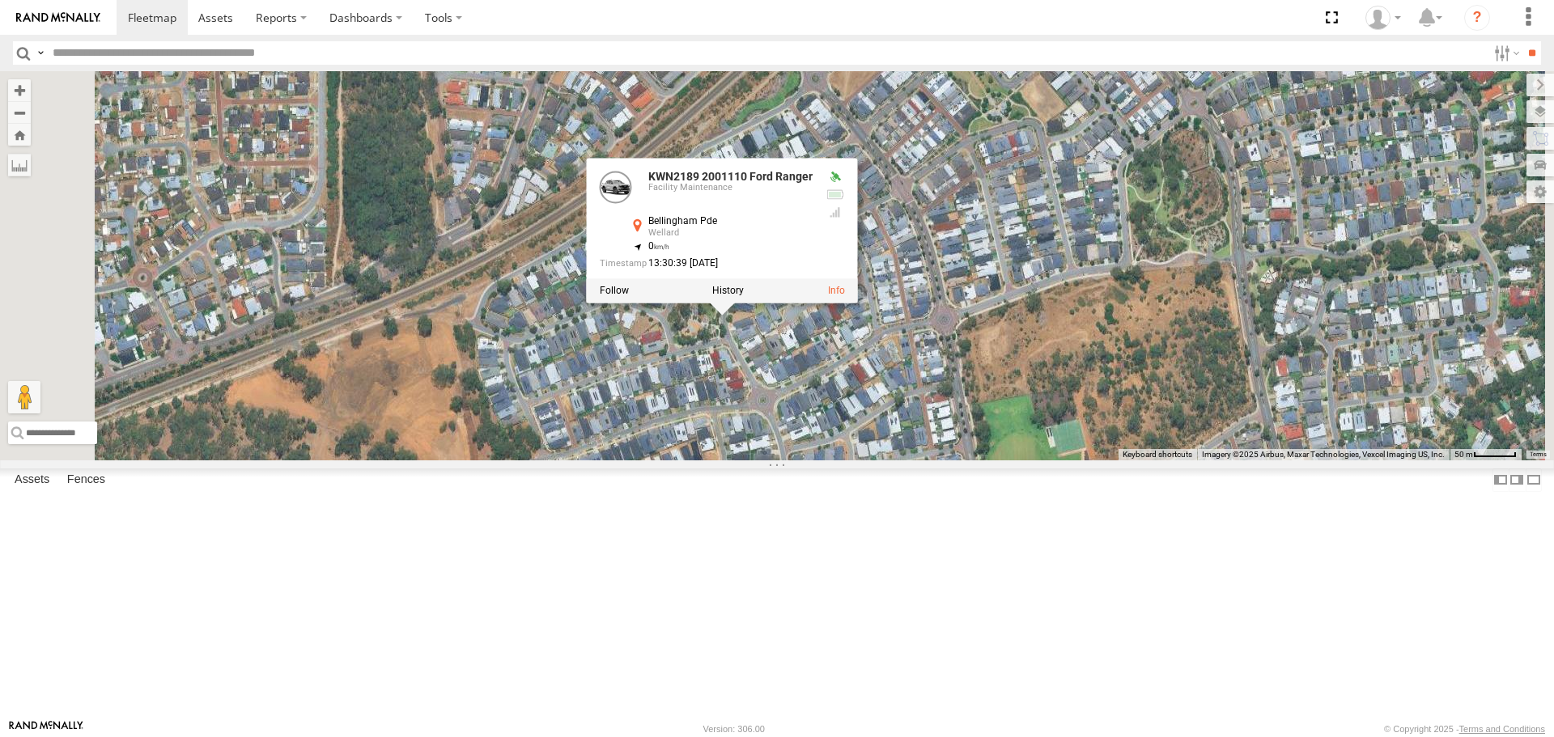
click at [916, 460] on div "KWN5356 2001086 Camera Trailer Rangers KWN48 Facil.Maint KWN708 2001102 Ford Ra…" at bounding box center [777, 265] width 1554 height 389
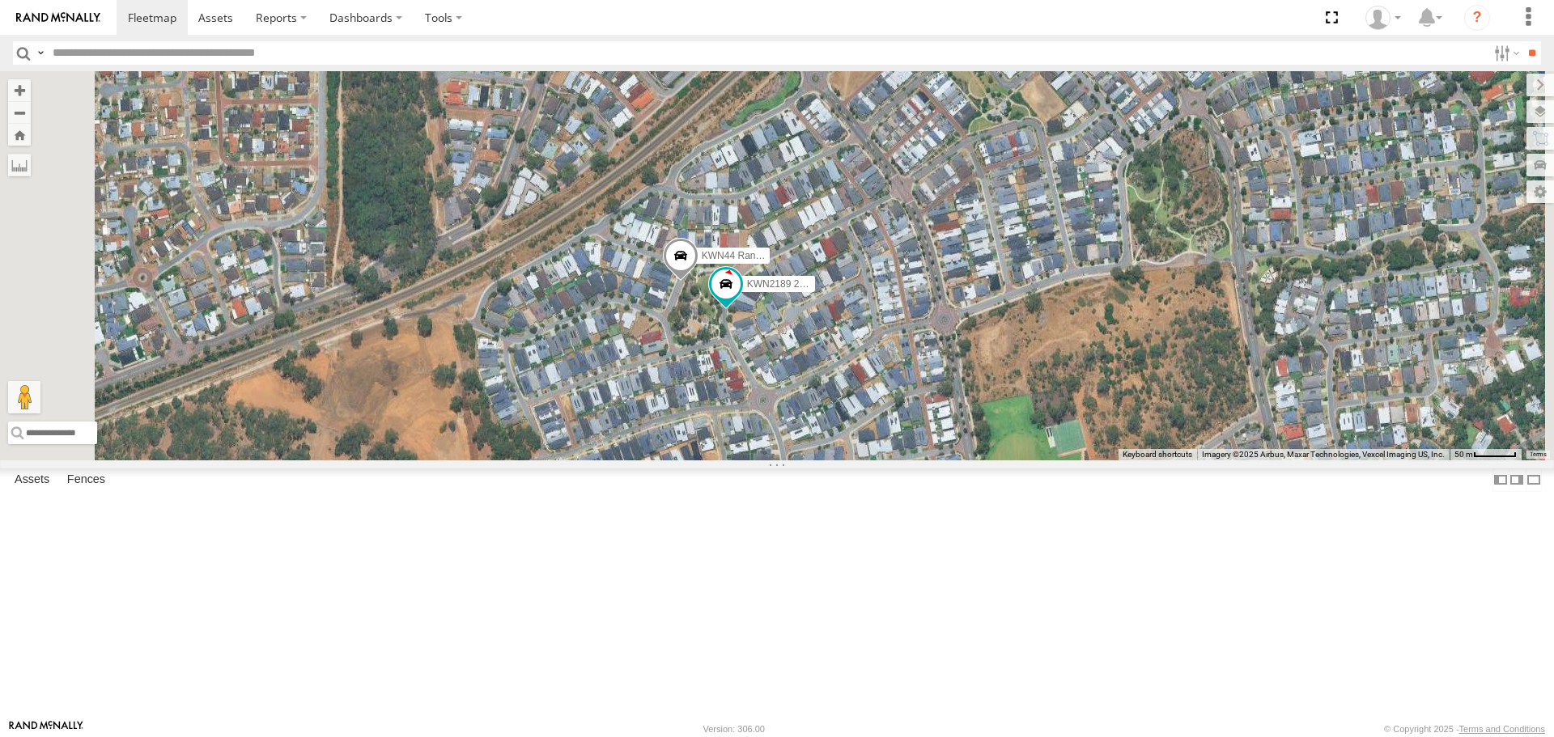
click at [25, 63] on input "button" at bounding box center [23, 52] width 21 height 23
